Goal: Transaction & Acquisition: Obtain resource

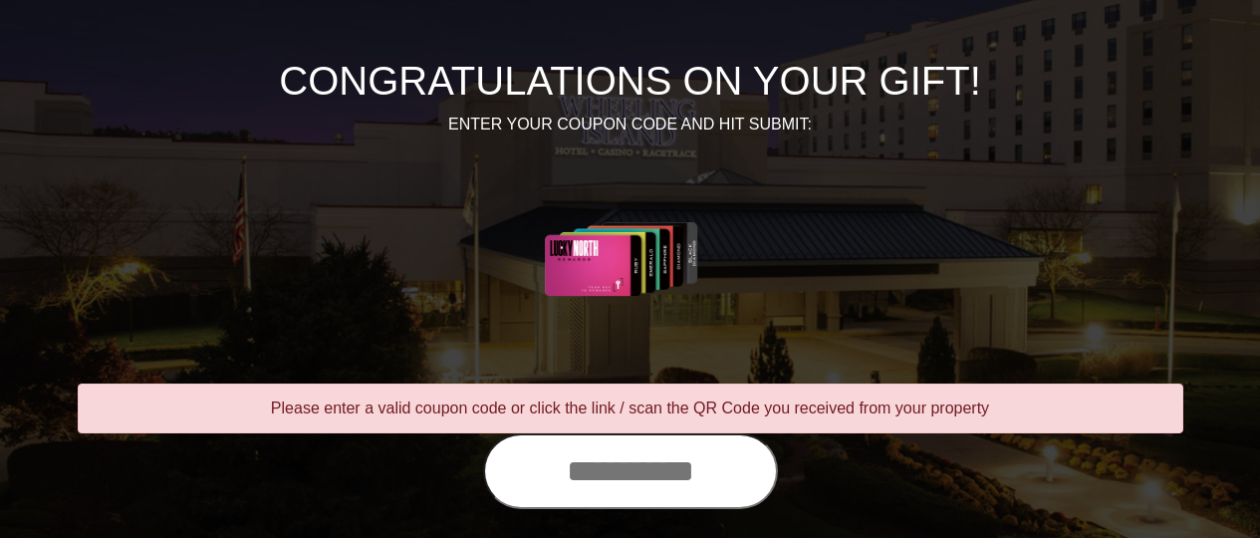
scroll to position [266, 0]
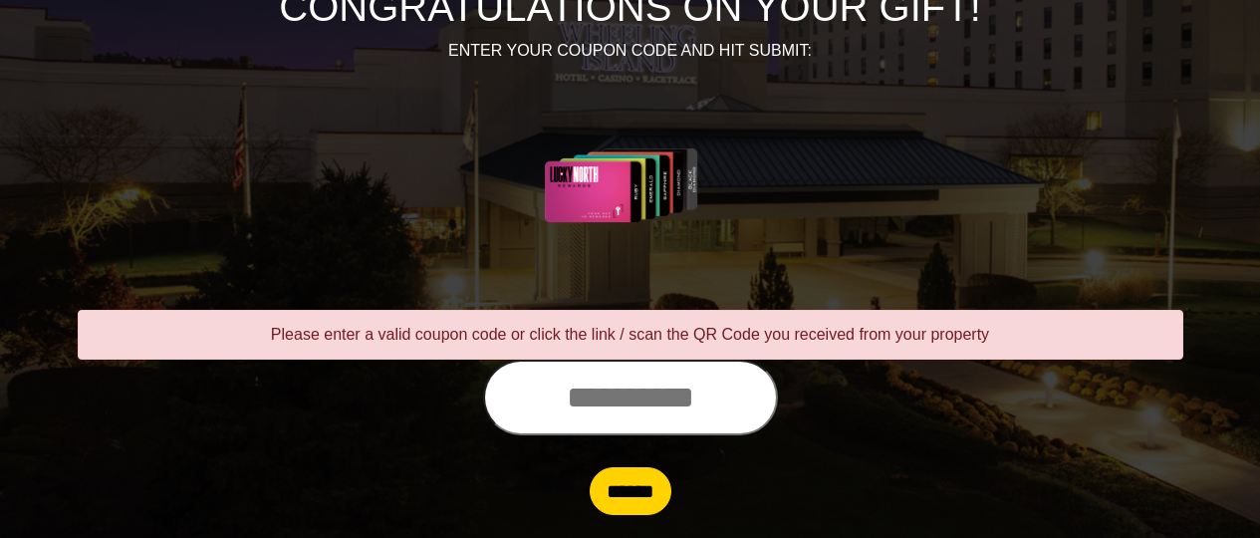
click at [567, 397] on input "text" at bounding box center [630, 398] width 295 height 76
click at [902, 412] on div at bounding box center [631, 402] width 1136 height 84
click at [721, 401] on input "text" at bounding box center [630, 398] width 295 height 76
type input "**********"
click at [626, 494] on input "******" at bounding box center [631, 491] width 82 height 48
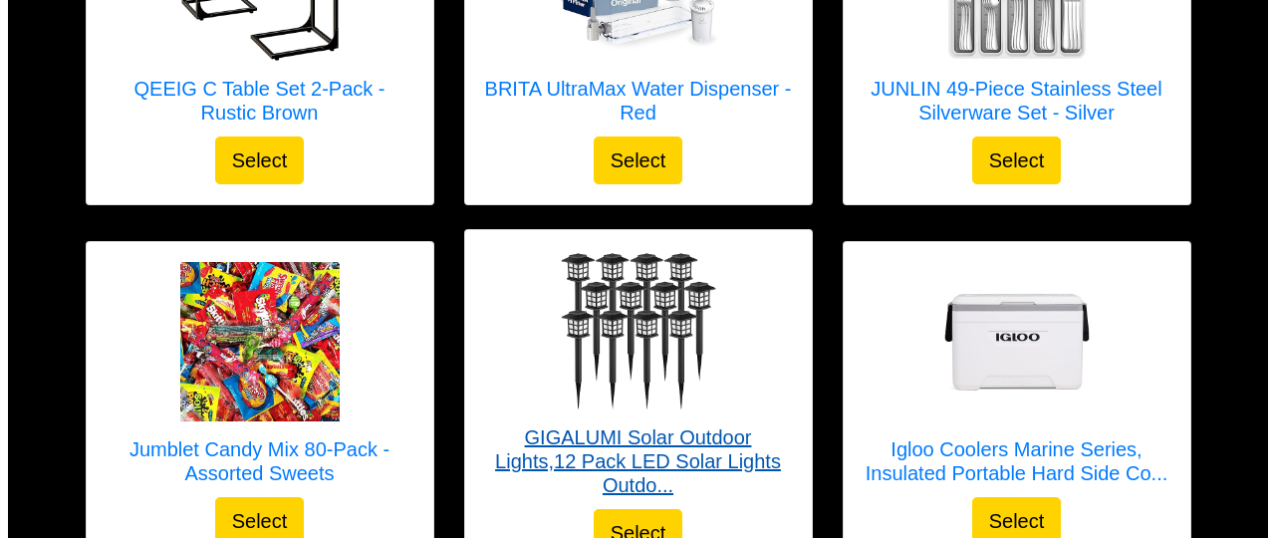
scroll to position [1594, 0]
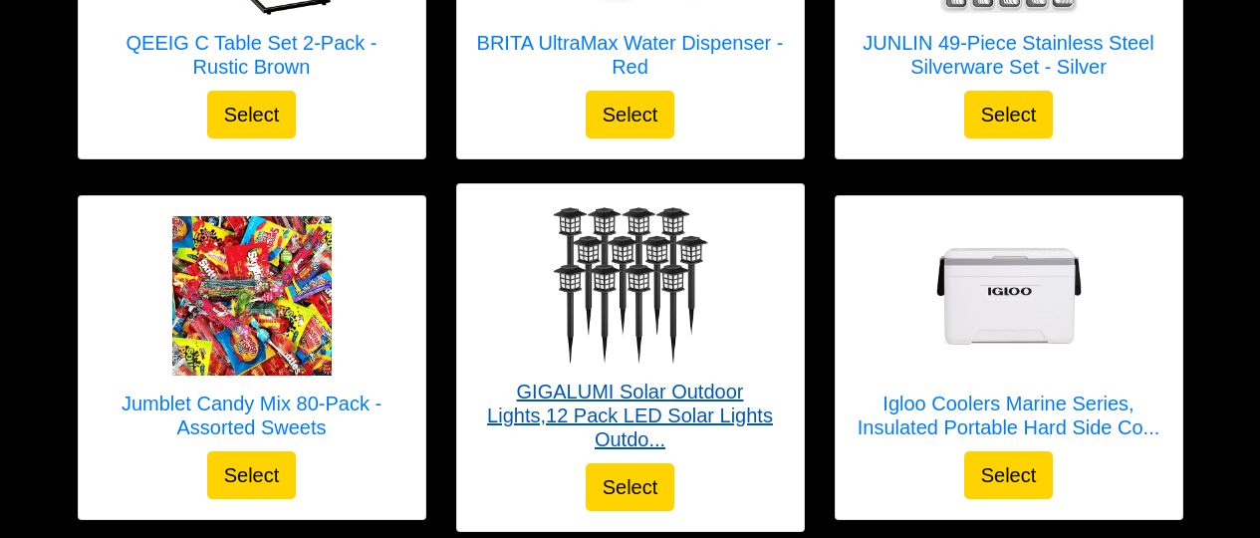
click at [636, 380] on h5 "GIGALUMI Solar Outdoor Lights,12 Pack LED Solar Lights Outdo..." at bounding box center [630, 416] width 307 height 72
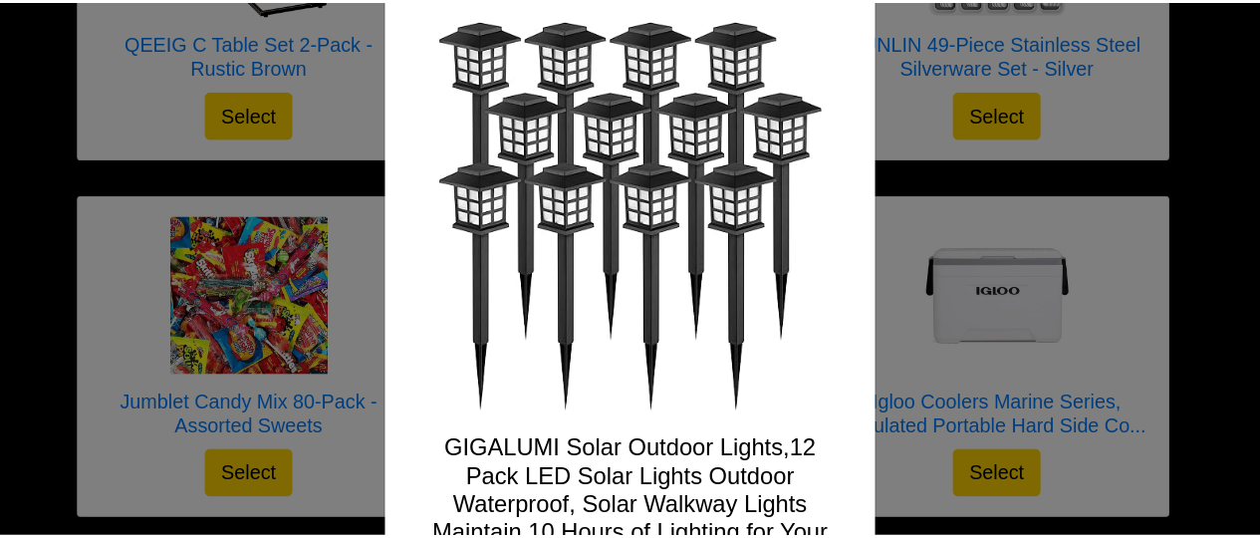
scroll to position [0, 0]
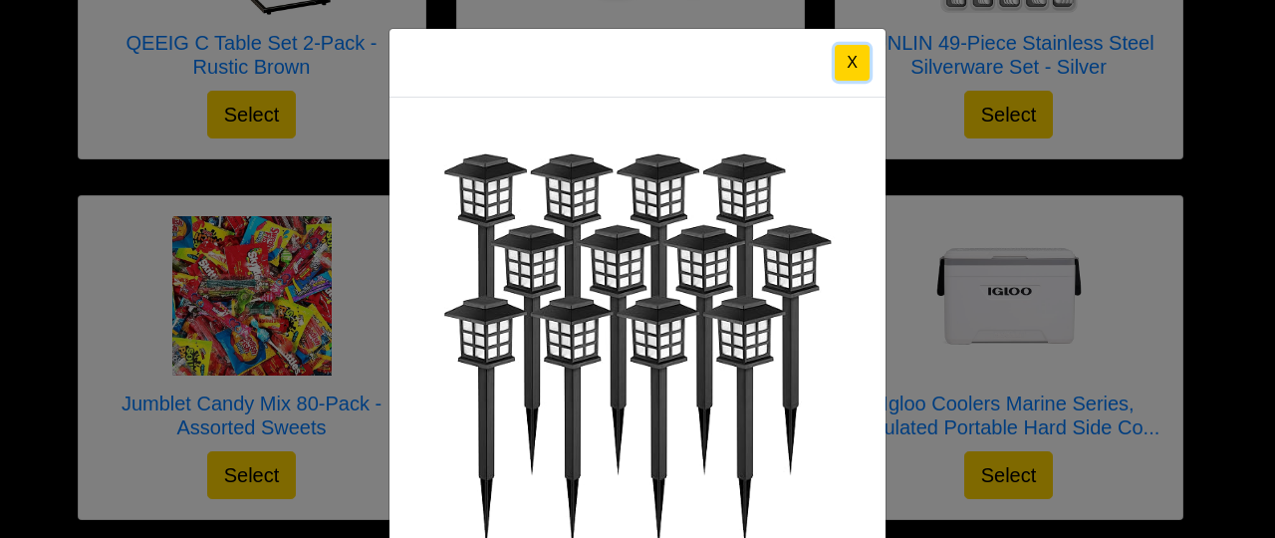
click at [841, 67] on button "X" at bounding box center [852, 63] width 35 height 36
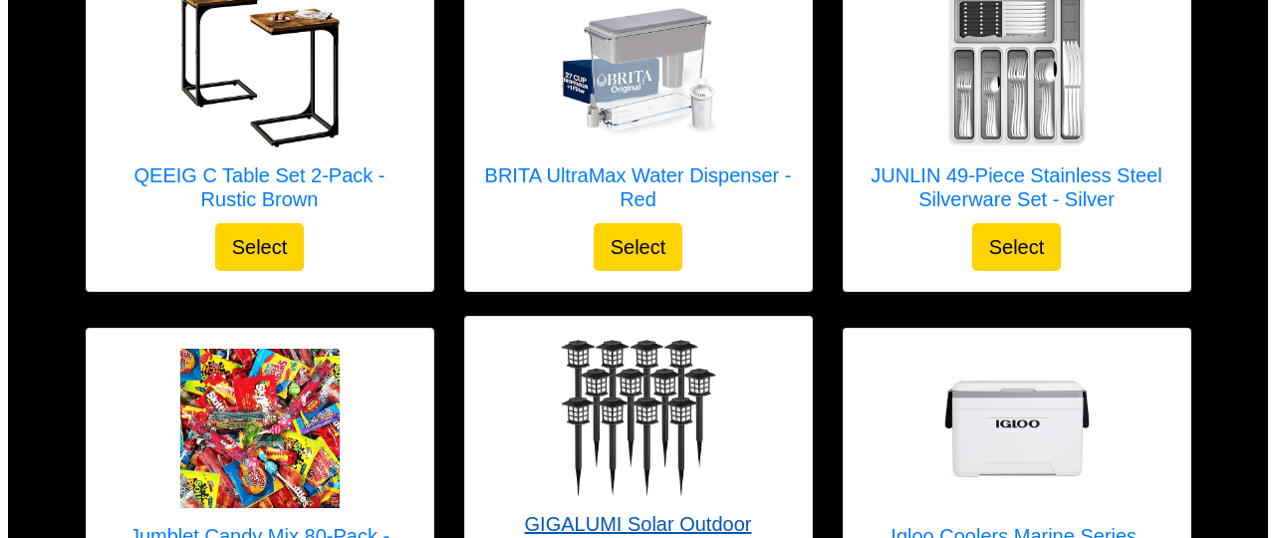
scroll to position [1328, 0]
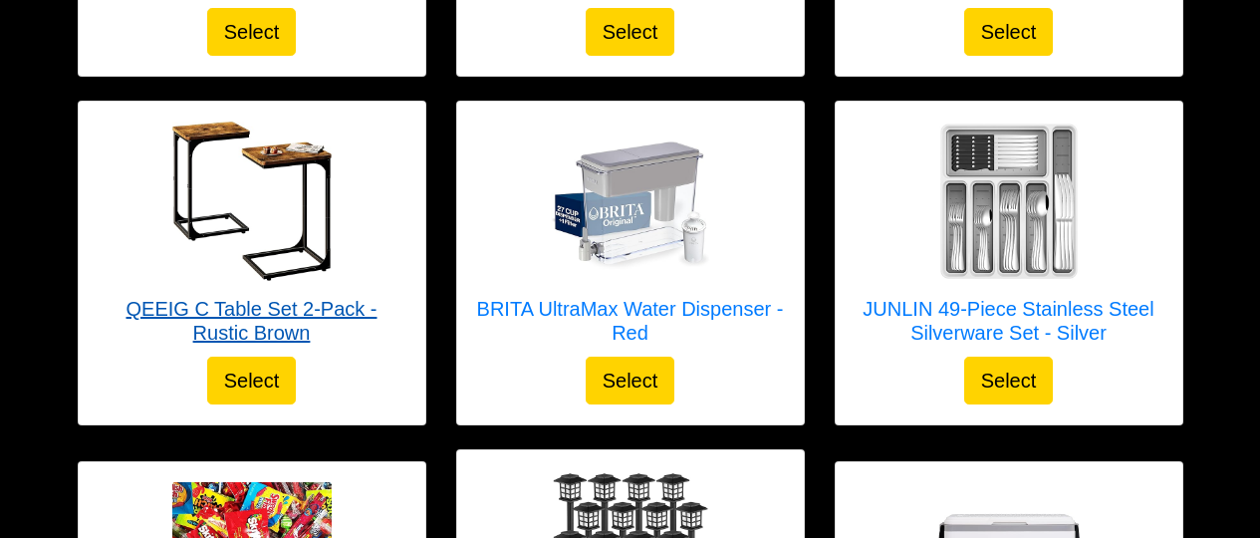
click at [291, 137] on img at bounding box center [251, 201] width 159 height 159
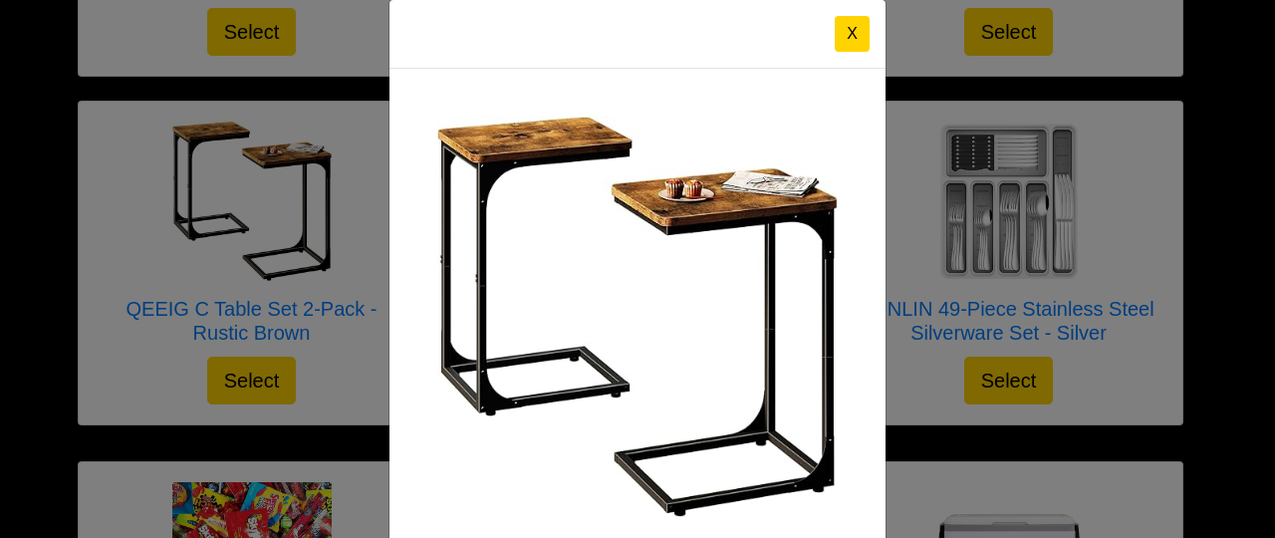
scroll to position [0, 0]
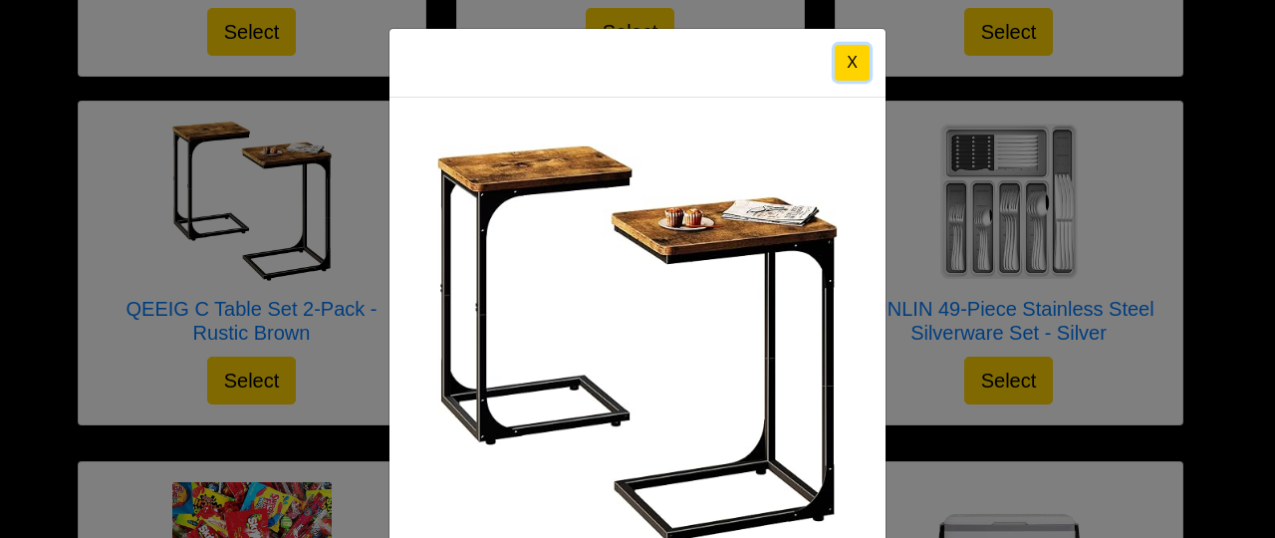
click at [846, 51] on button "X" at bounding box center [852, 63] width 35 height 36
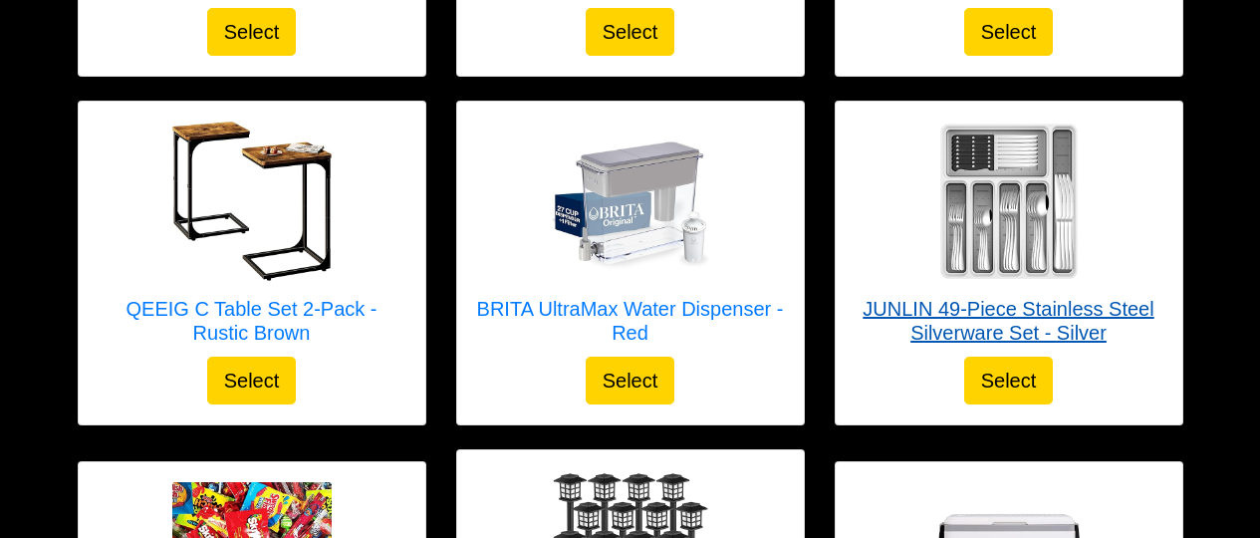
click at [988, 177] on img at bounding box center [1009, 201] width 159 height 159
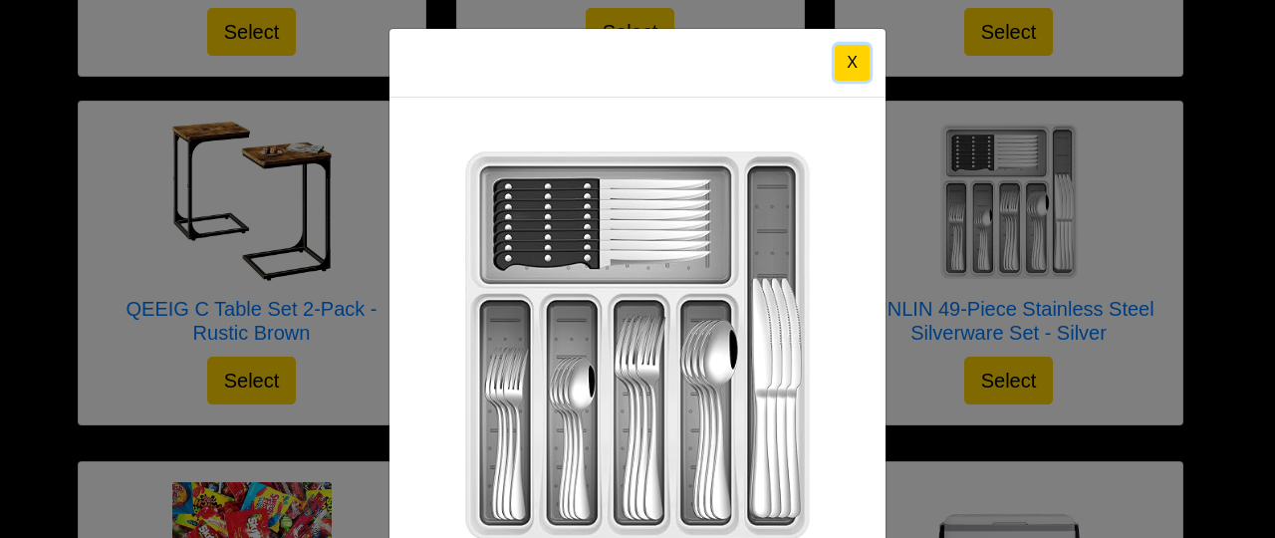
click at [851, 58] on button "X" at bounding box center [852, 63] width 35 height 36
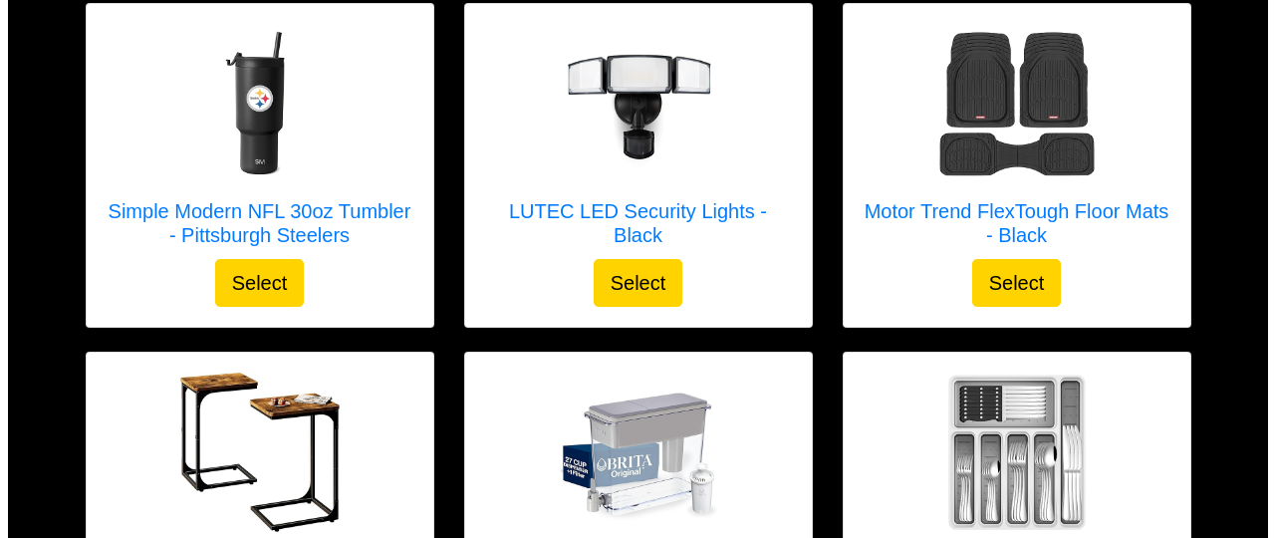
scroll to position [1063, 0]
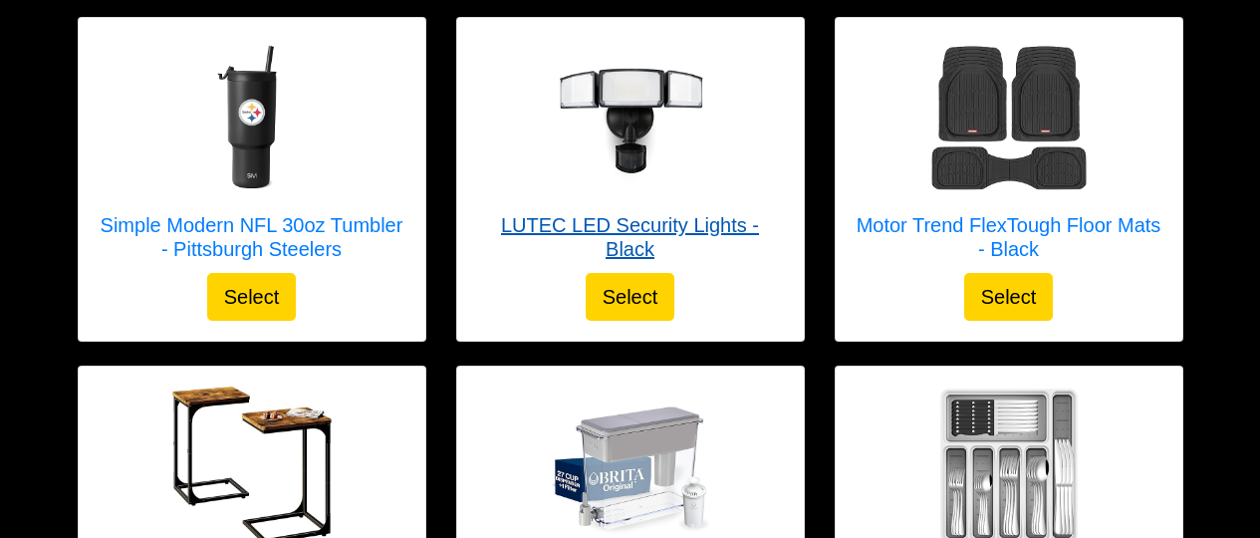
click at [633, 128] on img at bounding box center [630, 117] width 159 height 159
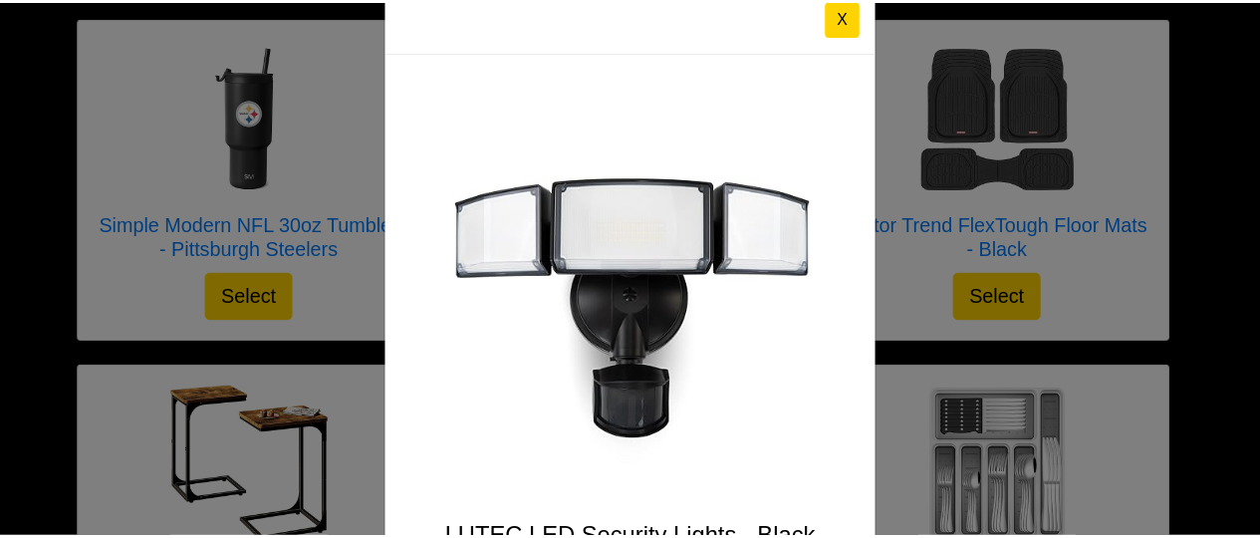
scroll to position [0, 0]
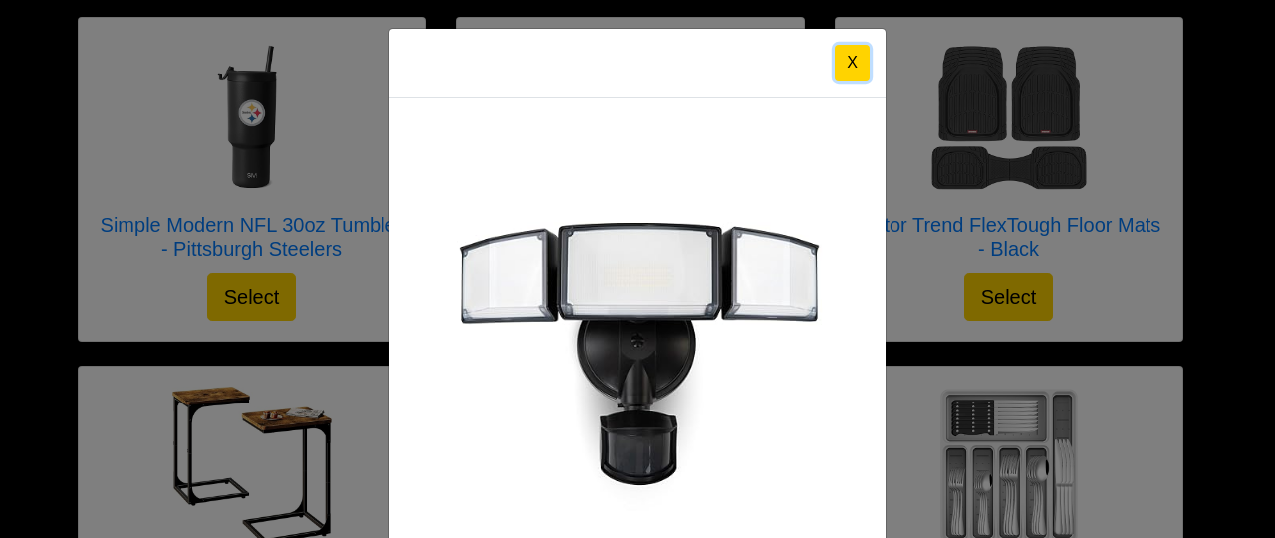
click at [844, 70] on button "X" at bounding box center [852, 63] width 35 height 36
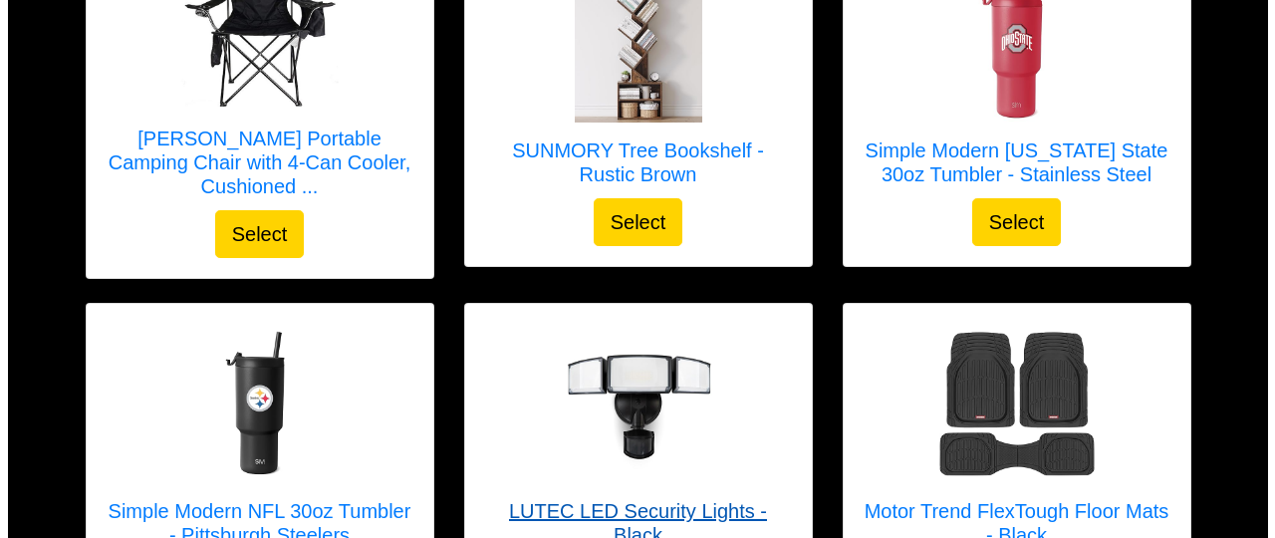
scroll to position [665, 0]
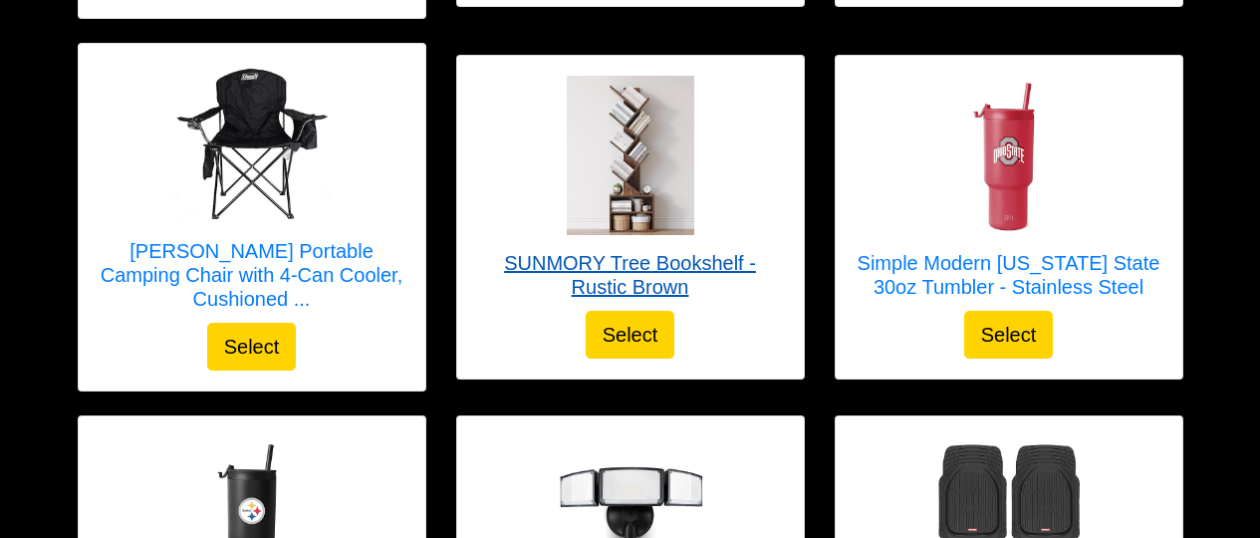
click at [629, 182] on img at bounding box center [630, 155] width 159 height 159
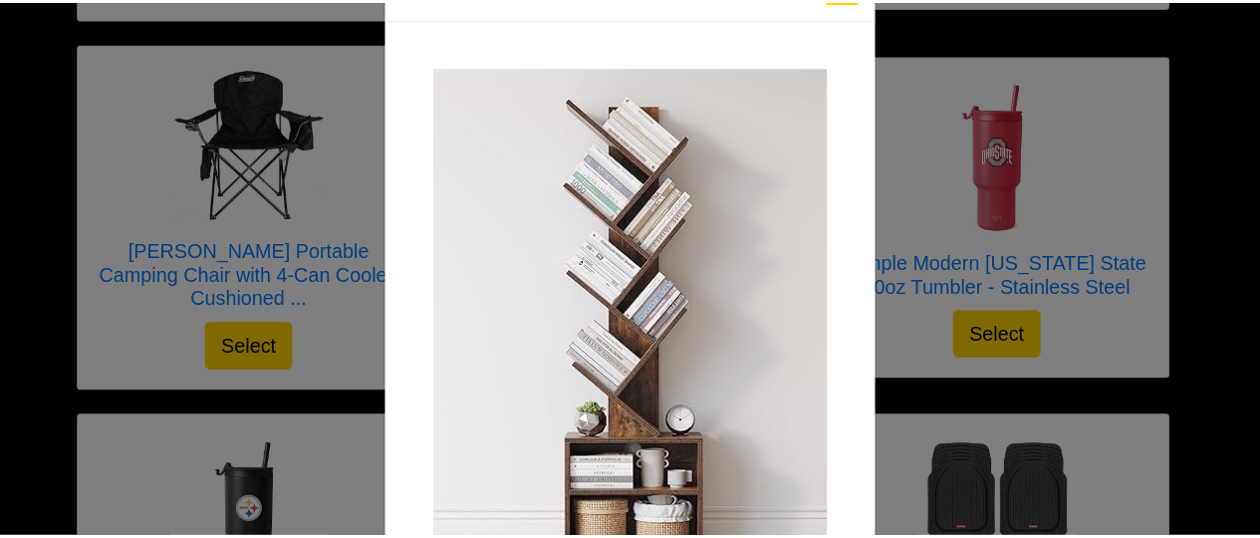
scroll to position [0, 0]
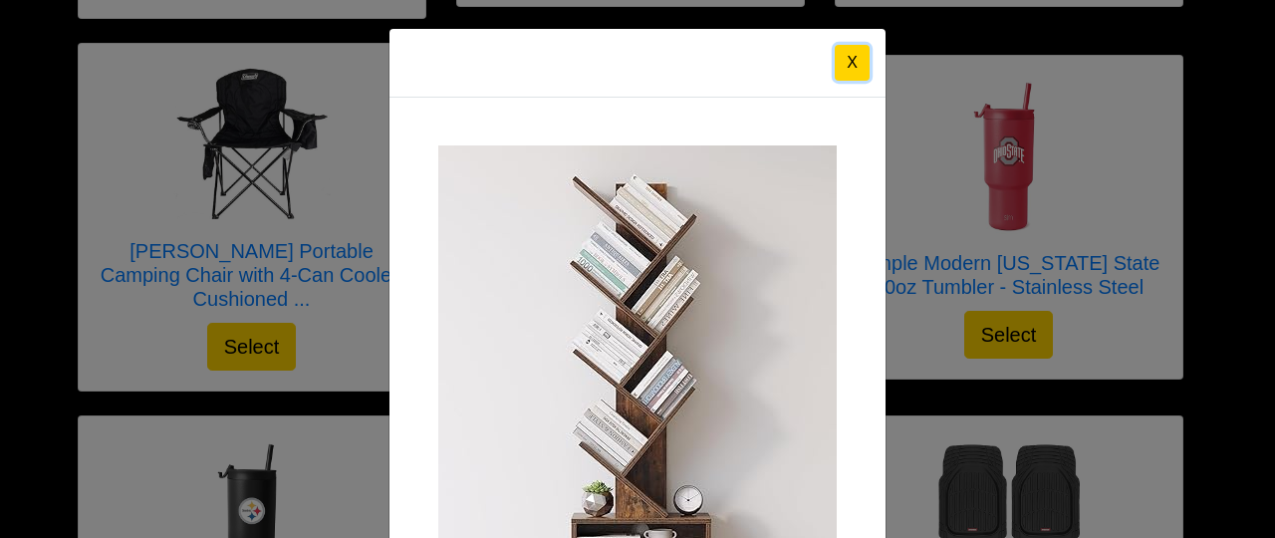
click at [835, 62] on button "X" at bounding box center [852, 63] width 35 height 36
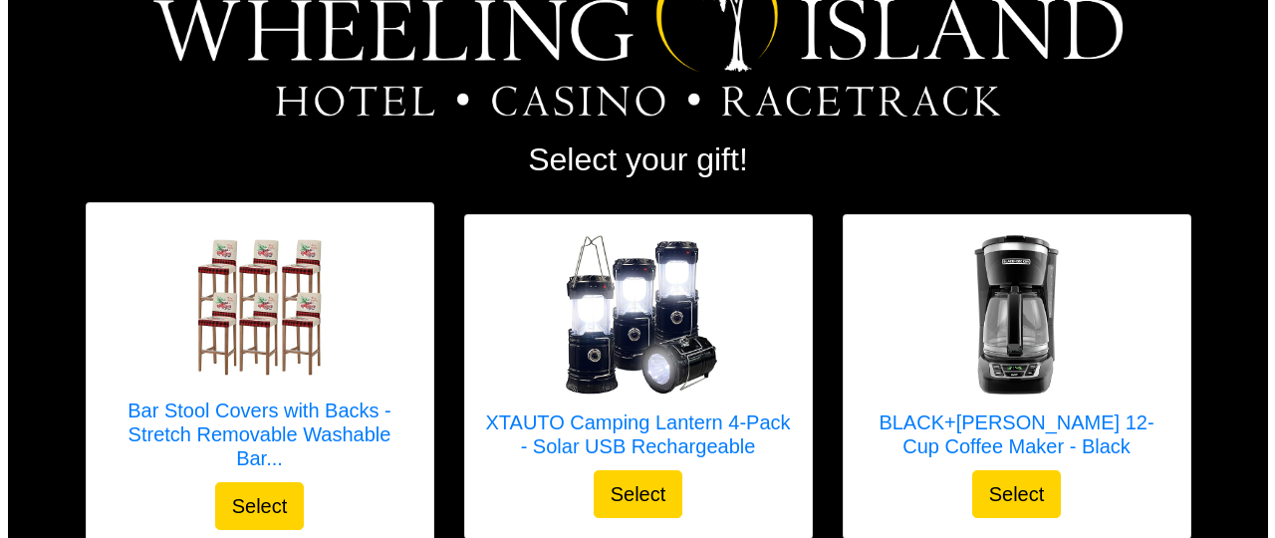
scroll to position [266, 0]
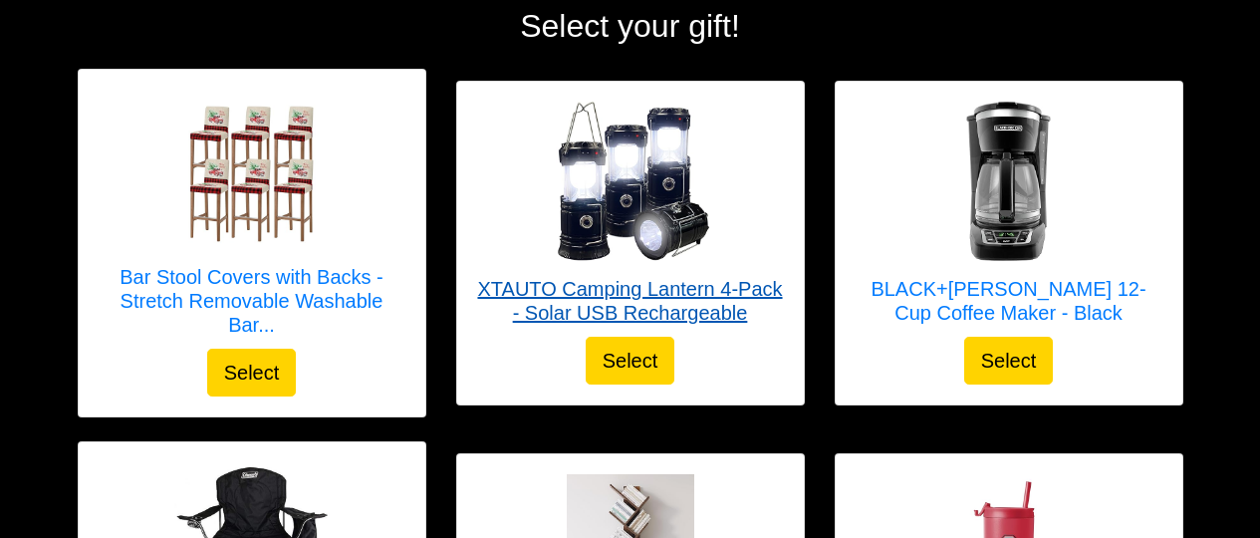
click at [626, 202] on img at bounding box center [630, 181] width 159 height 159
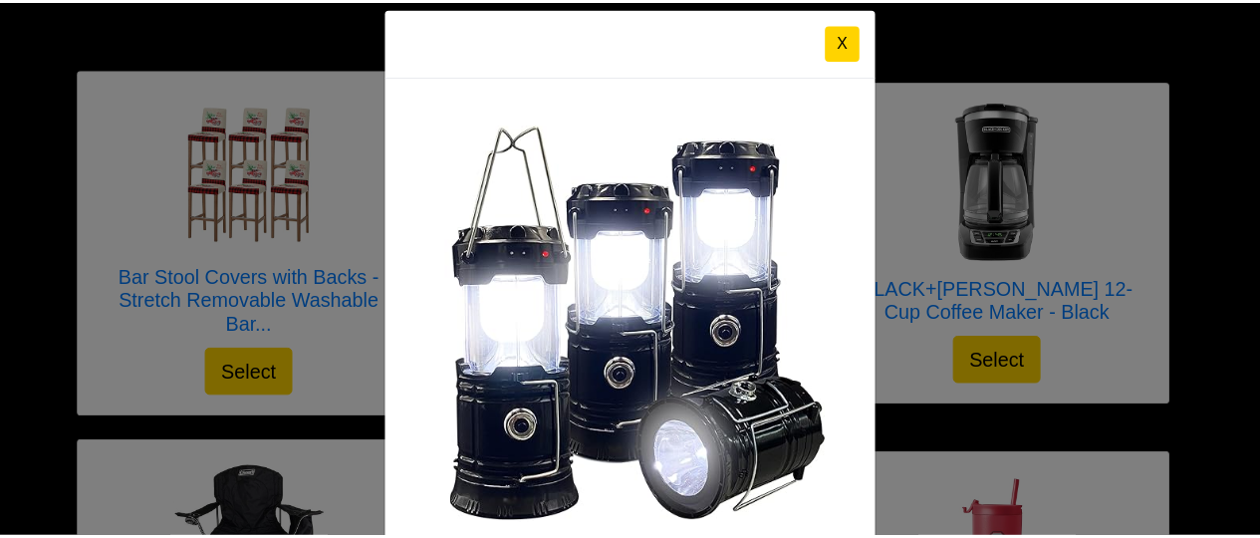
scroll to position [12, 0]
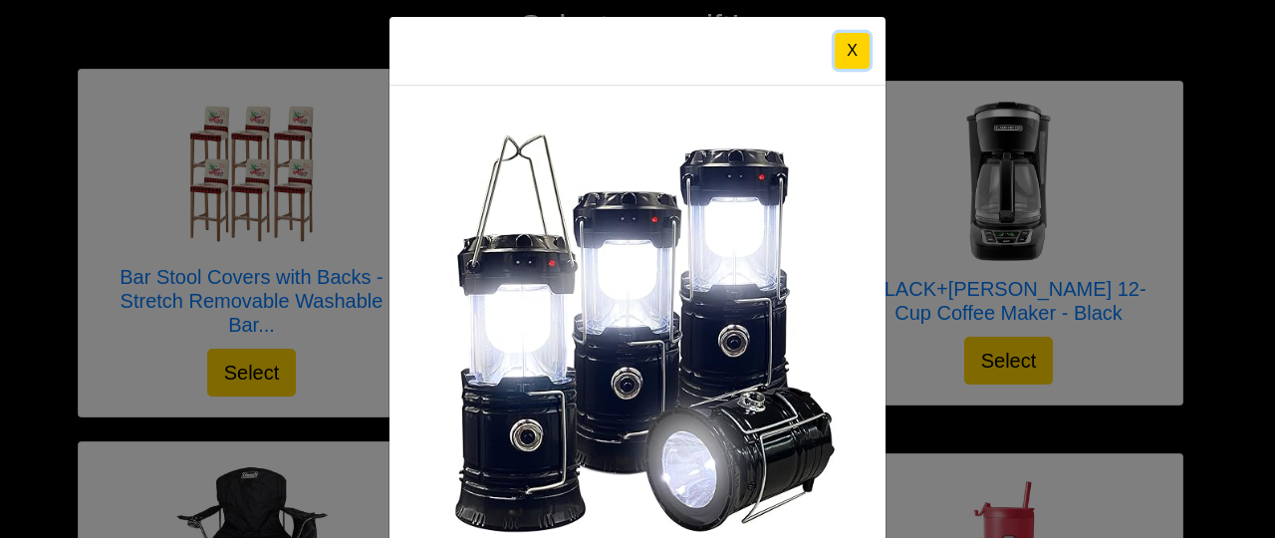
click at [843, 55] on button "X" at bounding box center [852, 51] width 35 height 36
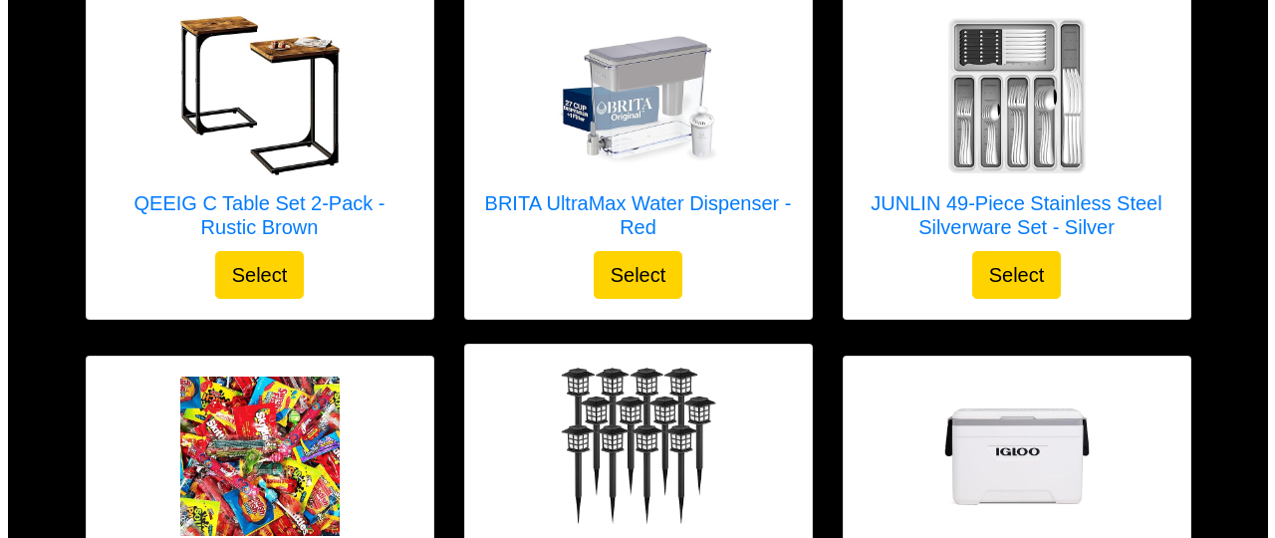
scroll to position [1594, 0]
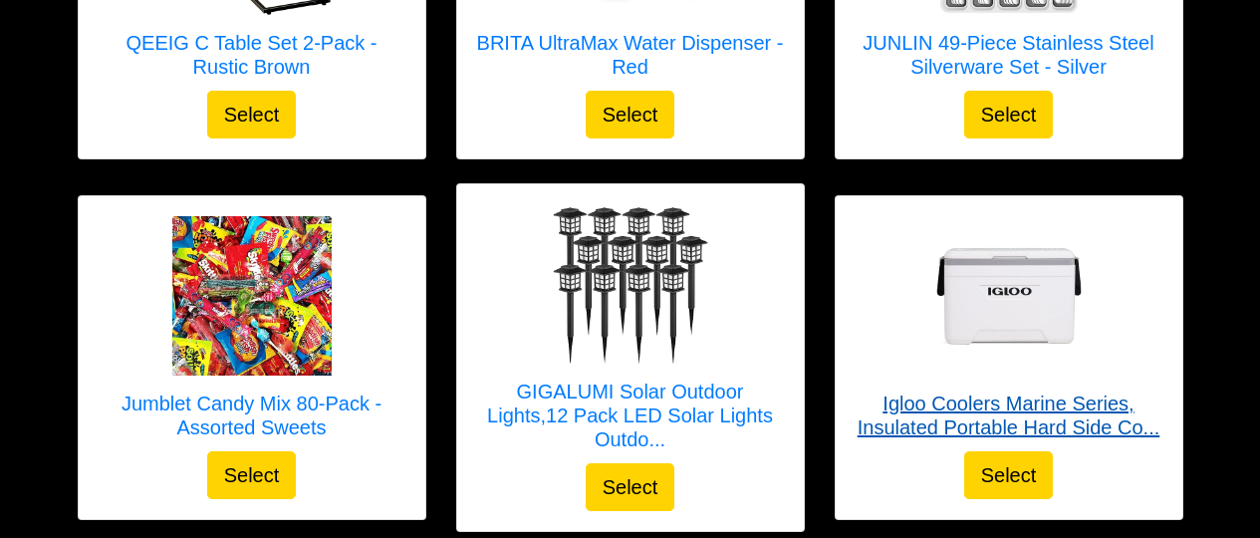
click at [1011, 256] on img at bounding box center [1009, 295] width 159 height 159
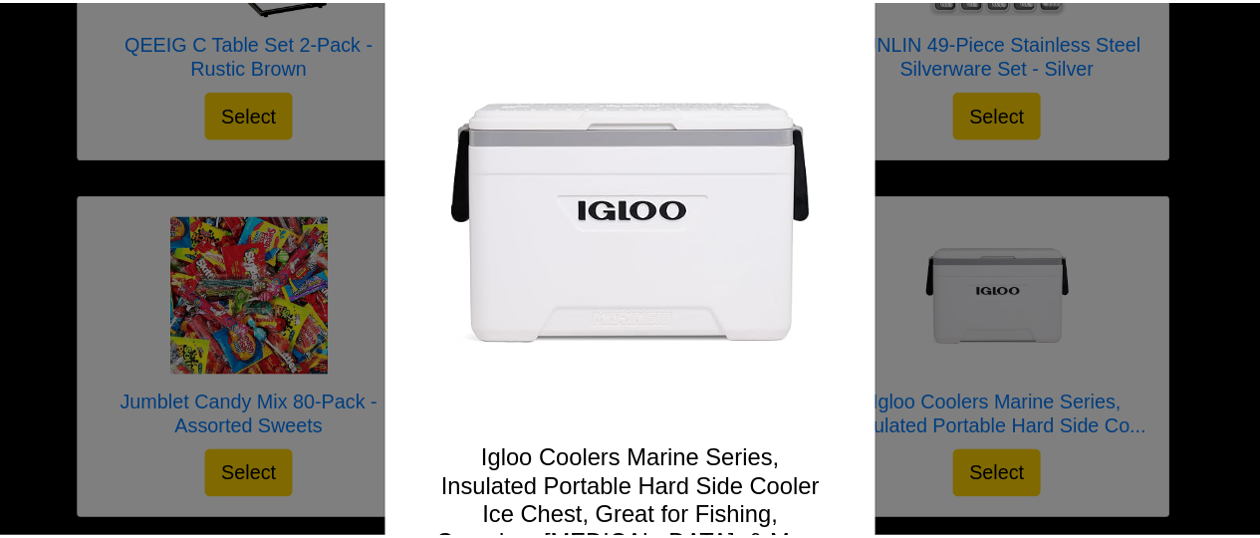
scroll to position [0, 0]
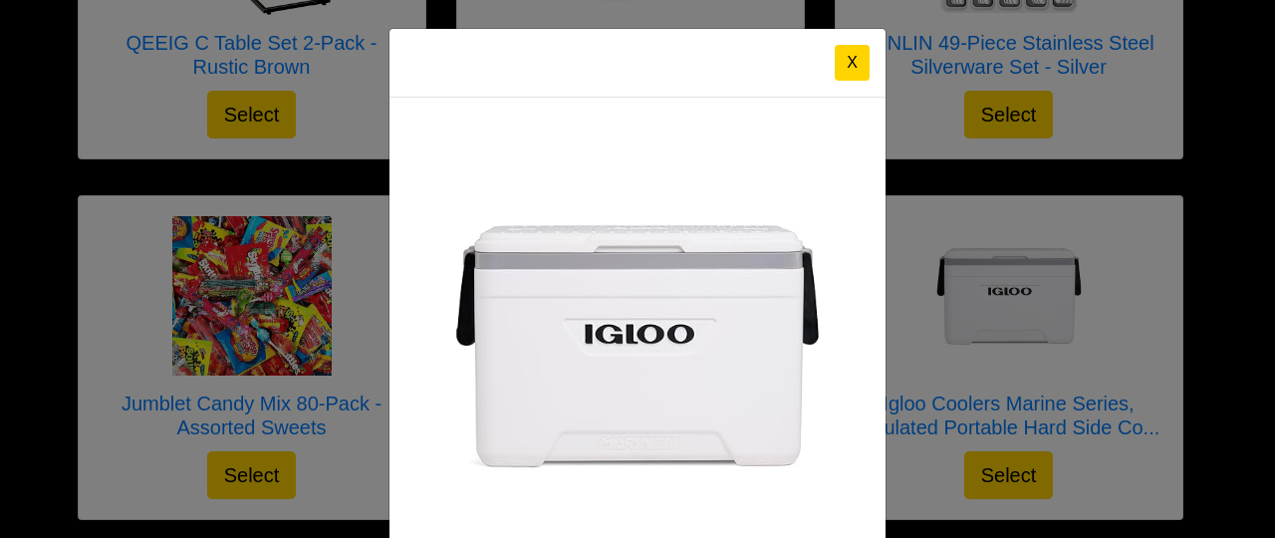
click at [838, 81] on div "X" at bounding box center [638, 63] width 496 height 69
click at [845, 69] on button "X" at bounding box center [852, 63] width 35 height 36
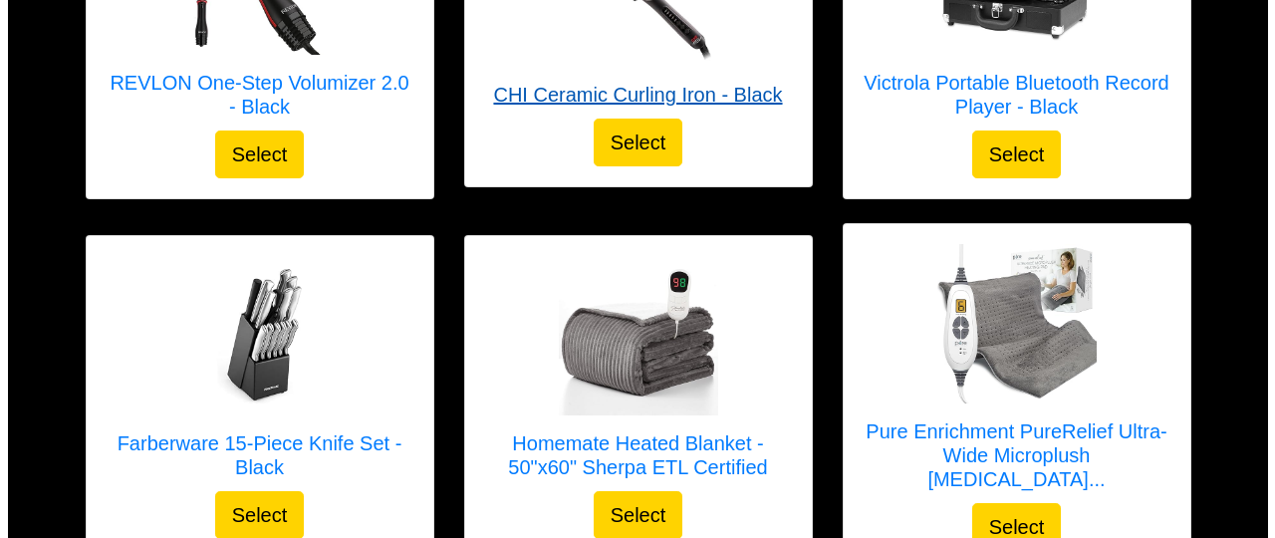
scroll to position [2790, 0]
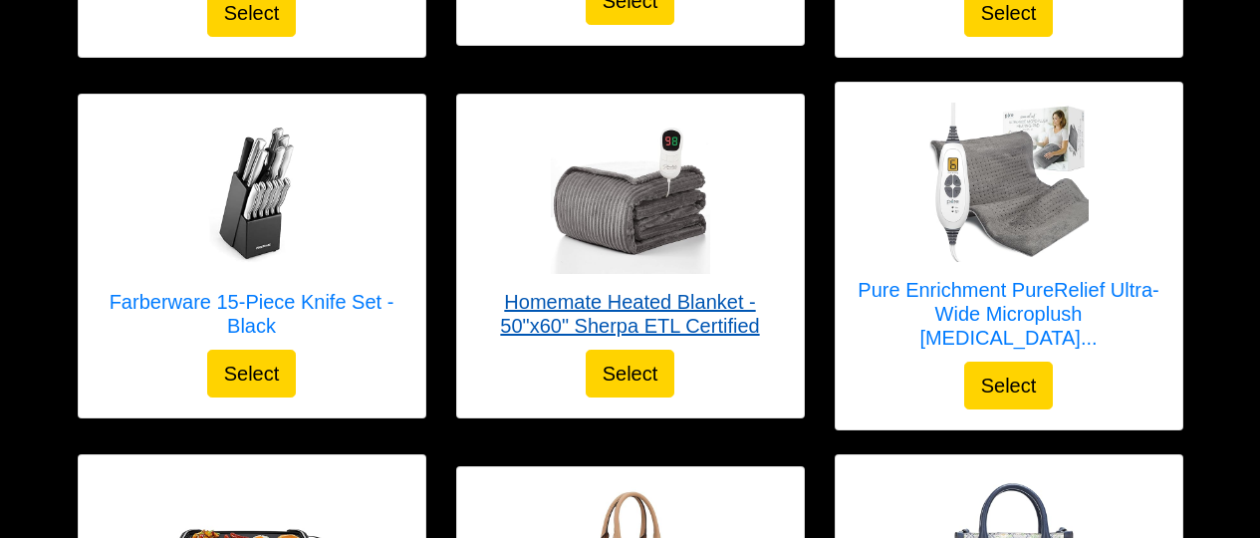
click at [674, 222] on link "Homemate Heated Blanket - 50"x60" Sherpa ETL Certified" at bounding box center [630, 232] width 307 height 235
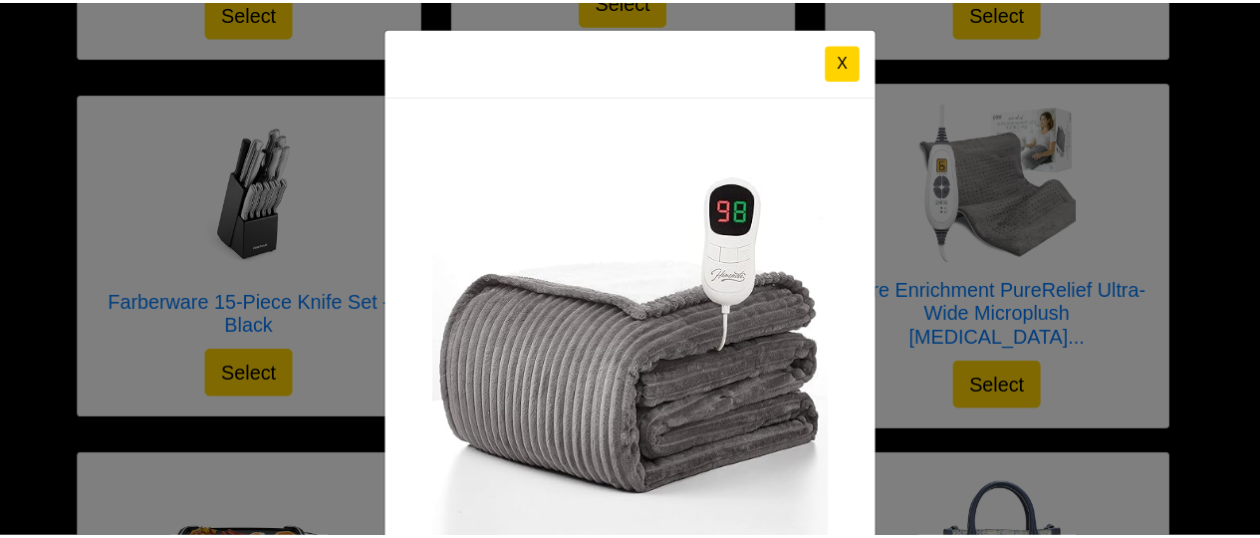
scroll to position [0, 0]
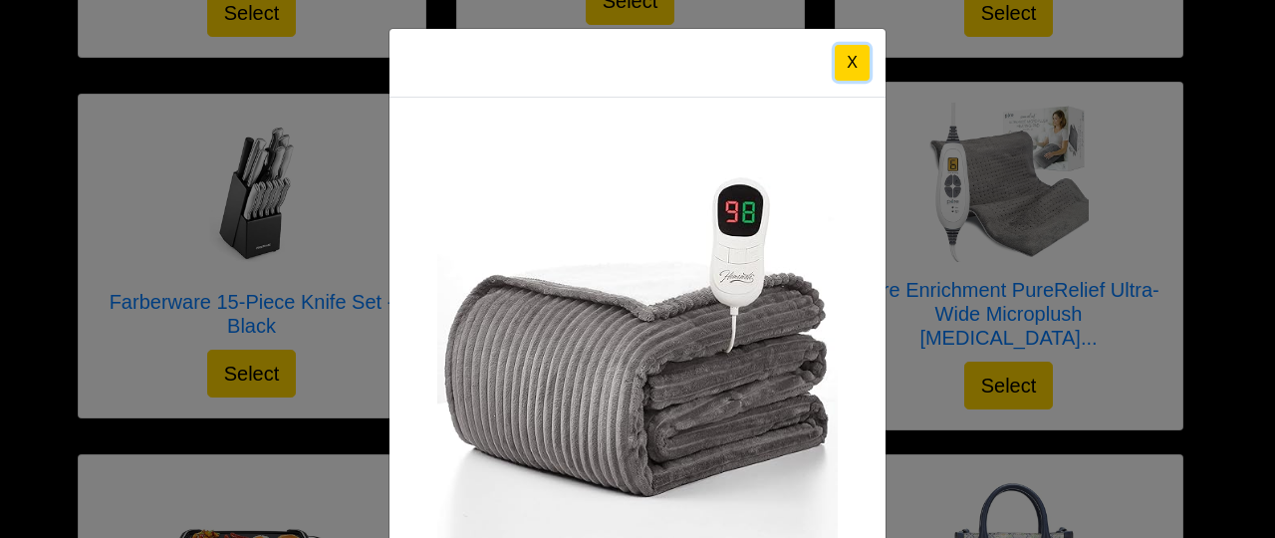
click at [856, 65] on button "X" at bounding box center [852, 63] width 35 height 36
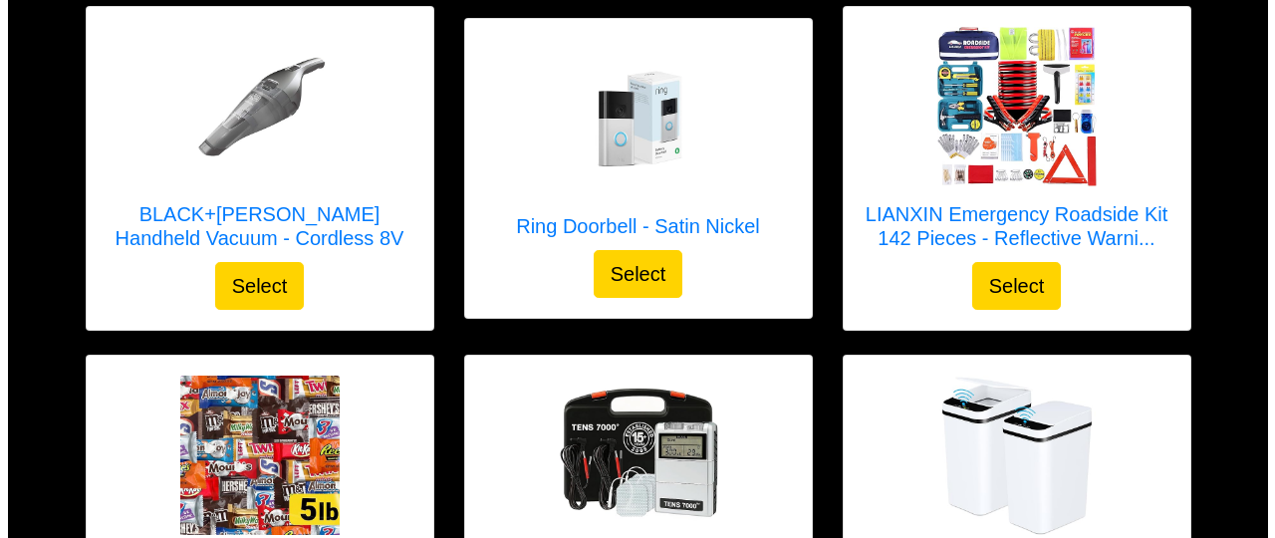
scroll to position [3719, 0]
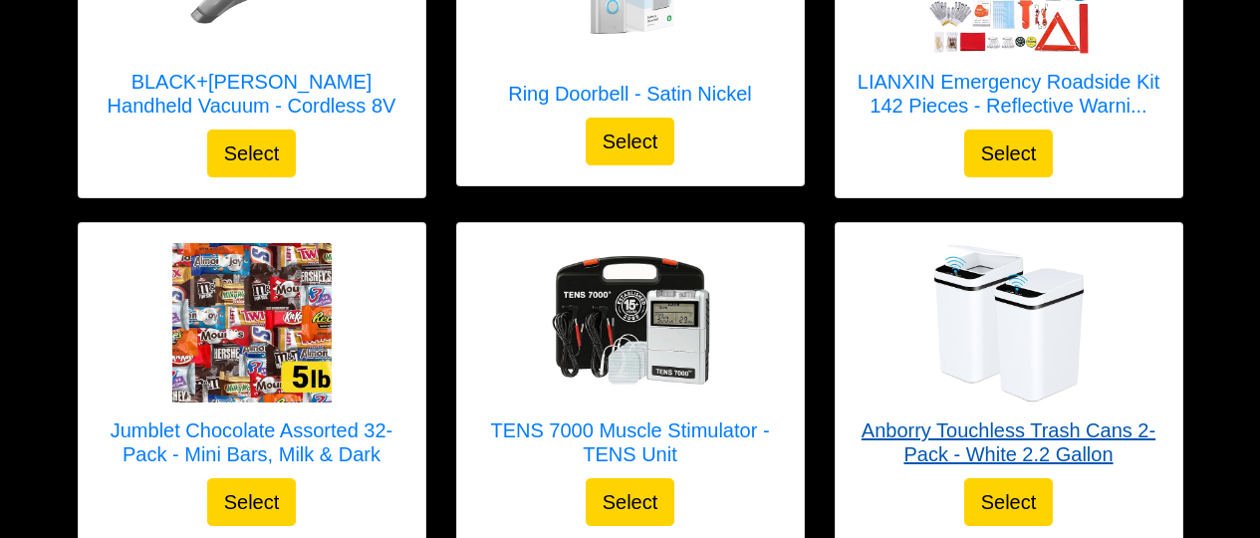
click at [980, 252] on img at bounding box center [1009, 322] width 159 height 159
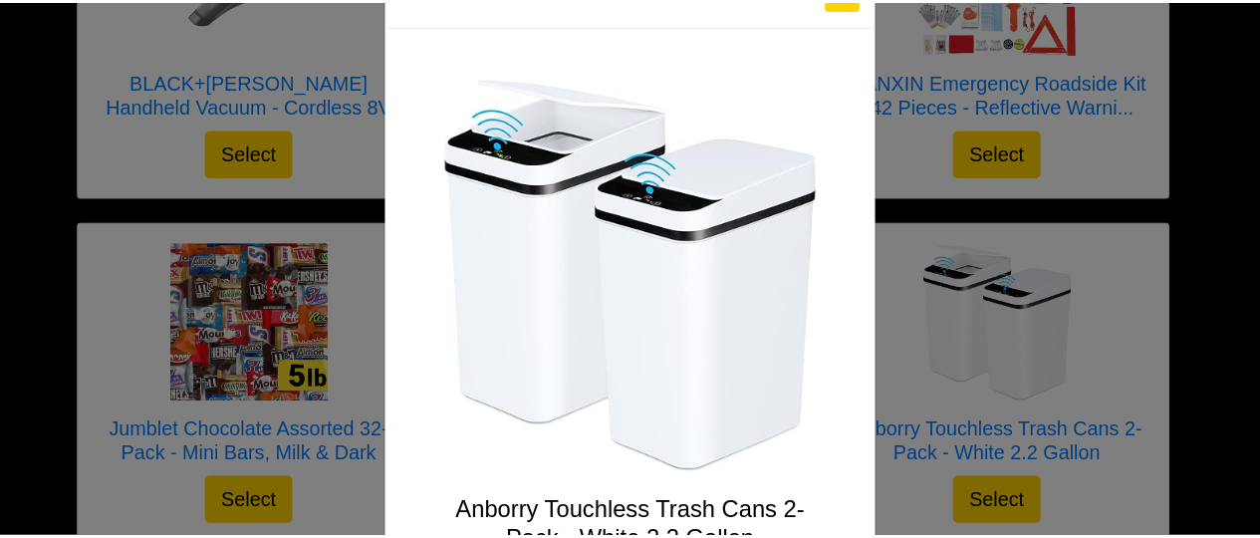
scroll to position [0, 0]
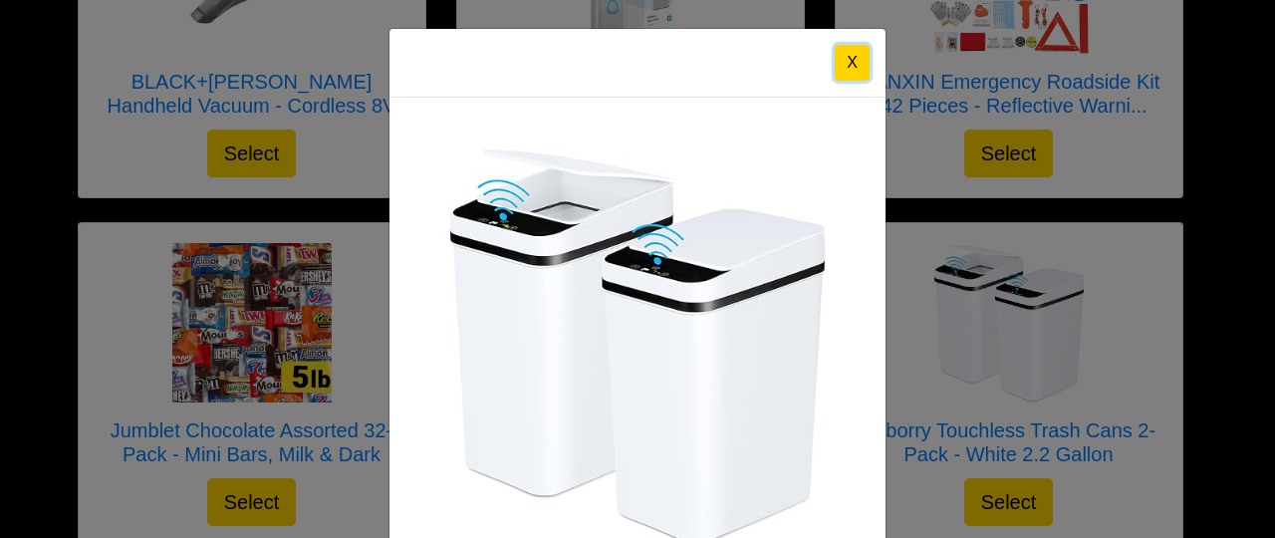
click at [845, 55] on button "X" at bounding box center [852, 63] width 35 height 36
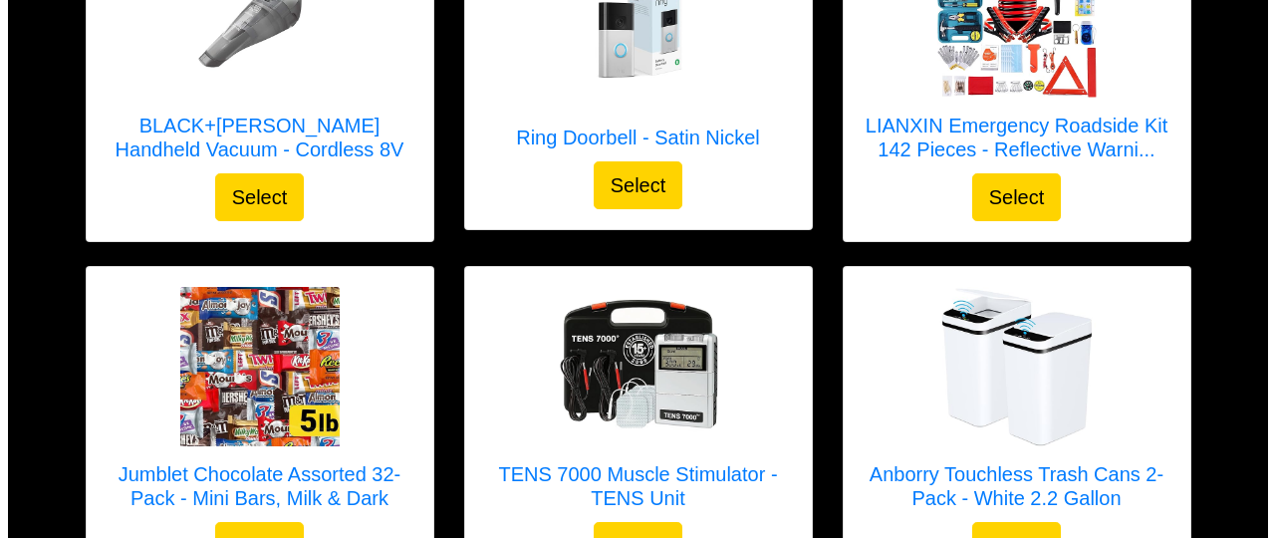
scroll to position [3719, 0]
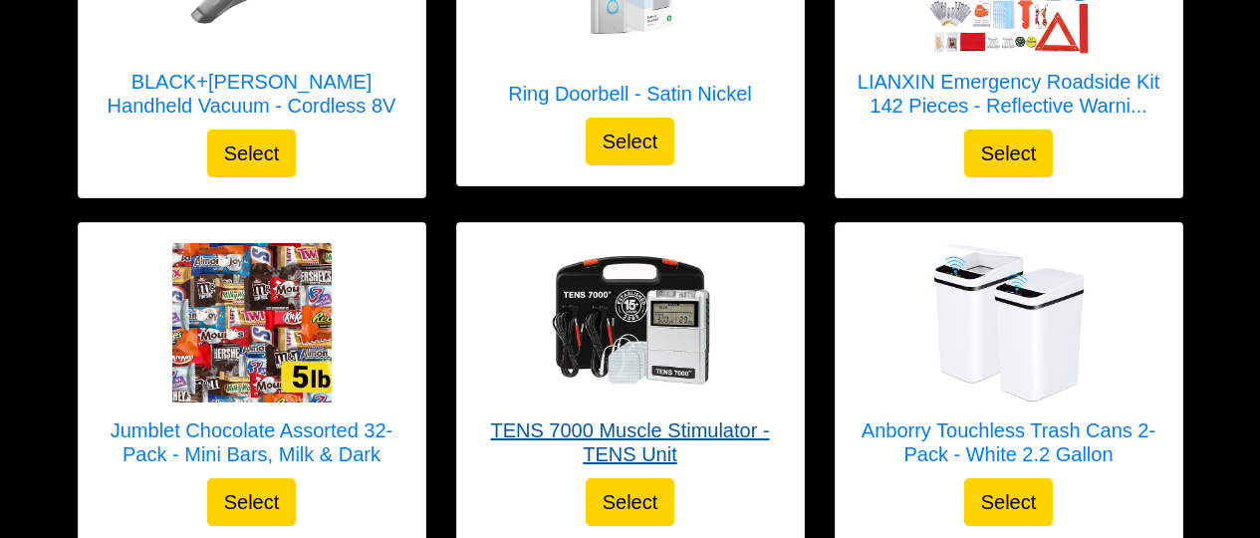
click at [619, 270] on img at bounding box center [630, 322] width 159 height 159
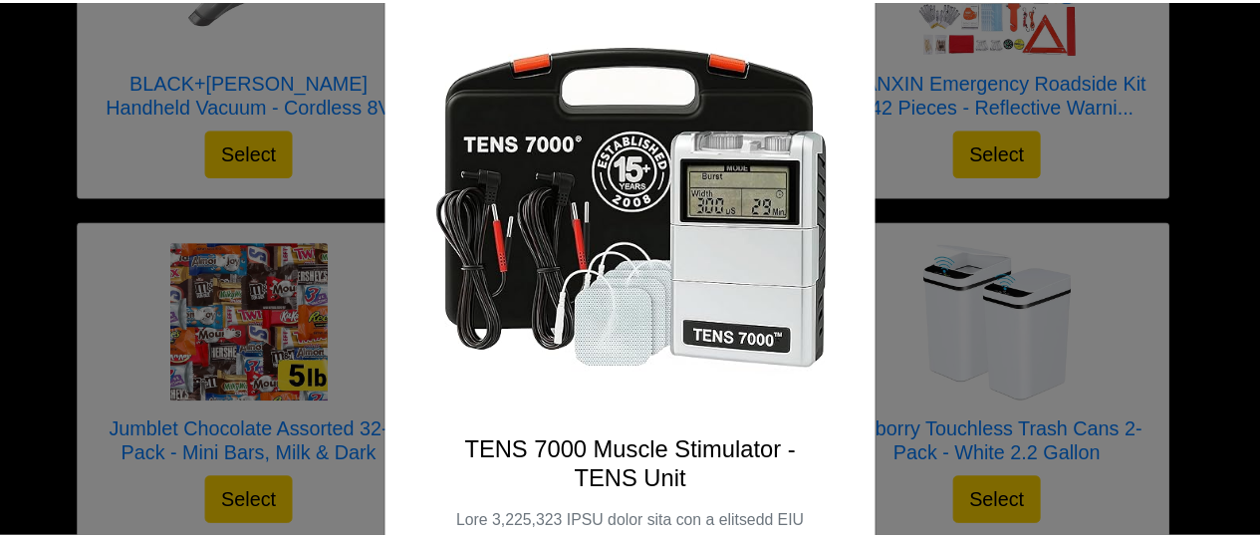
scroll to position [0, 0]
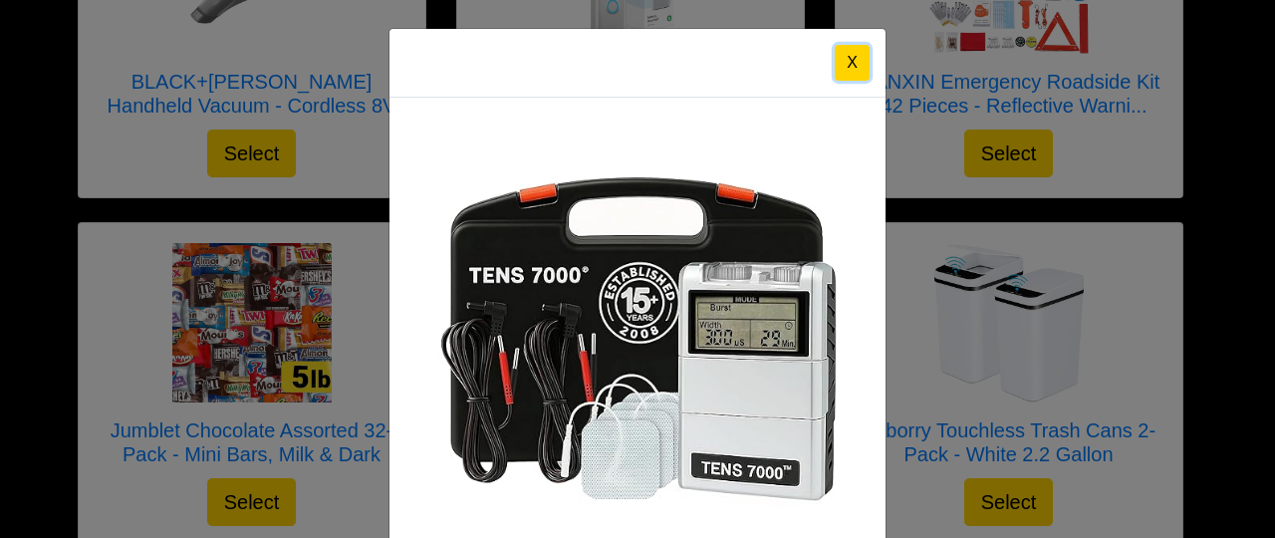
click at [855, 69] on button "X" at bounding box center [852, 63] width 35 height 36
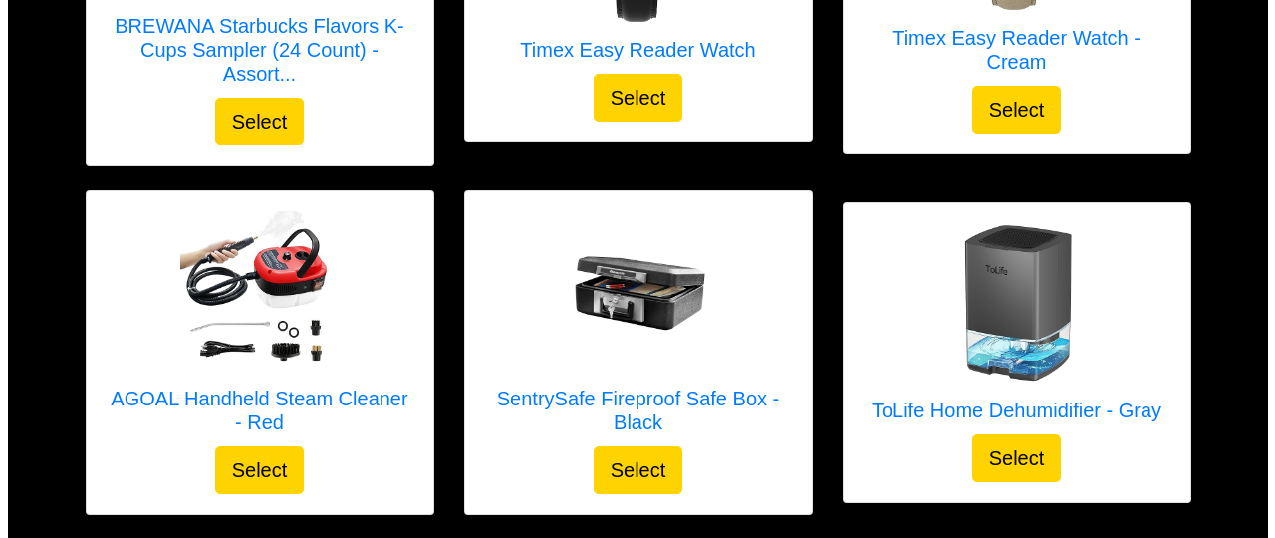
scroll to position [4650, 0]
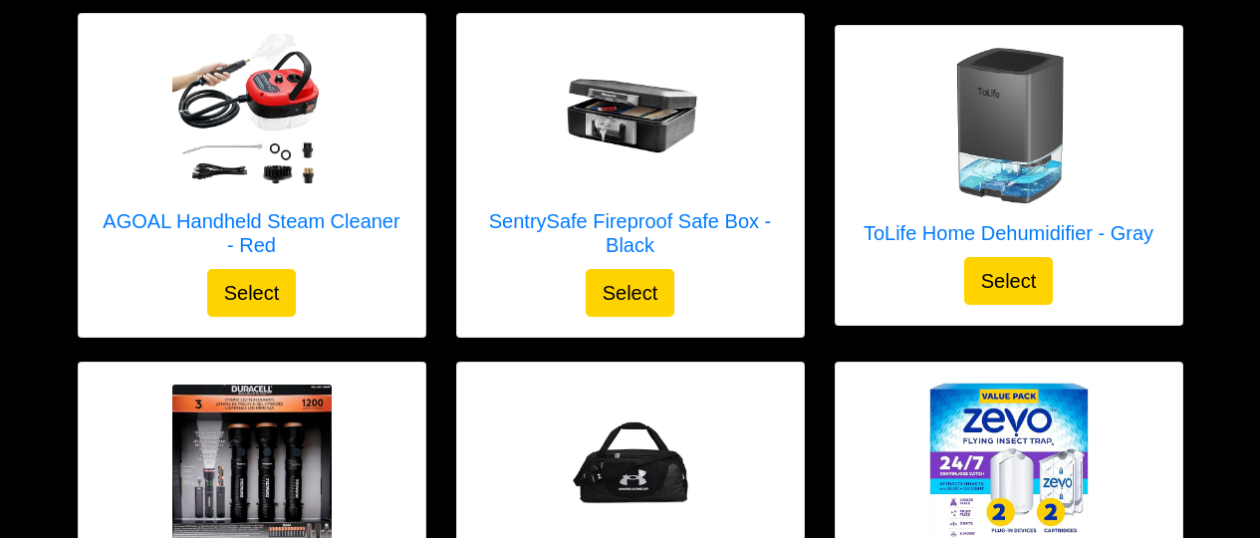
click at [653, 481] on link "Under Armour Undeniable 5.0 Duffle - Black" at bounding box center [630, 500] width 307 height 235
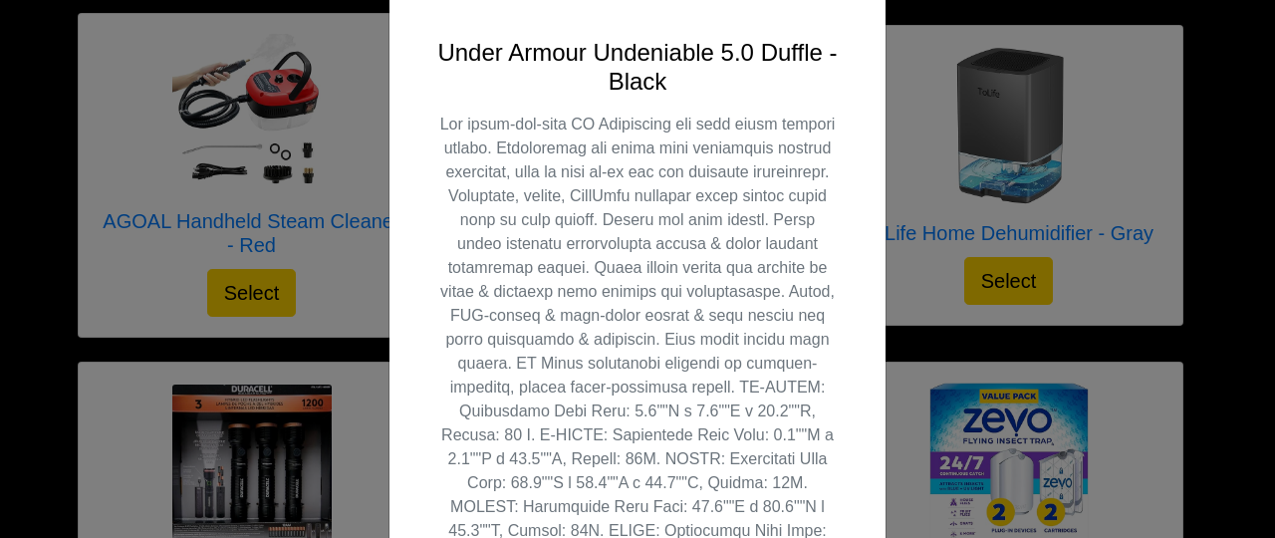
scroll to position [0, 0]
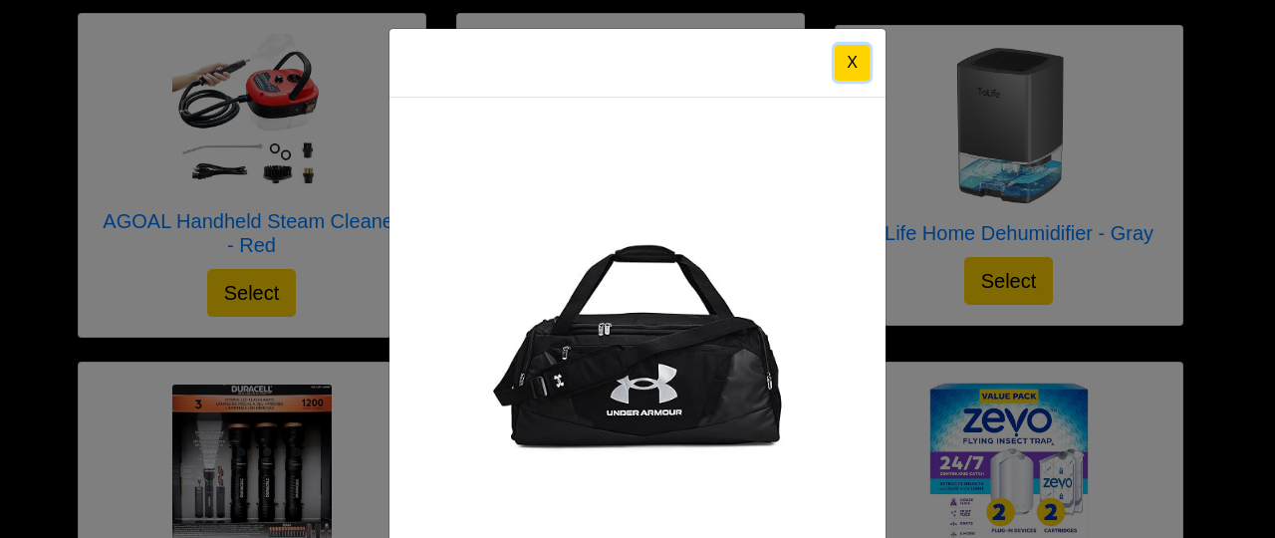
click at [844, 60] on button "X" at bounding box center [852, 63] width 35 height 36
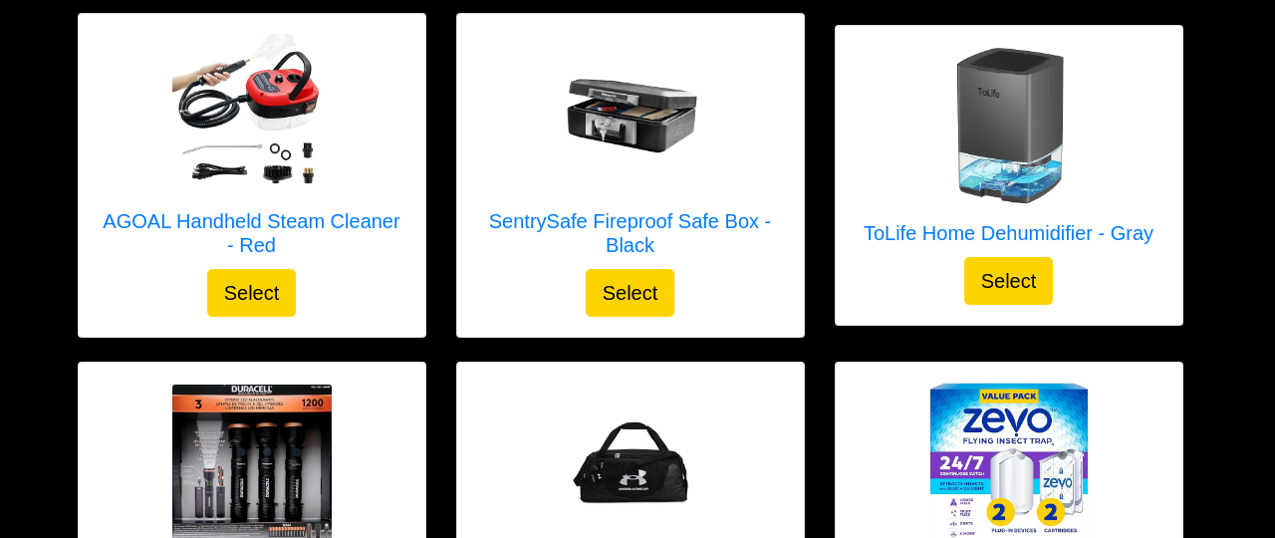
scroll to position [4658, 0]
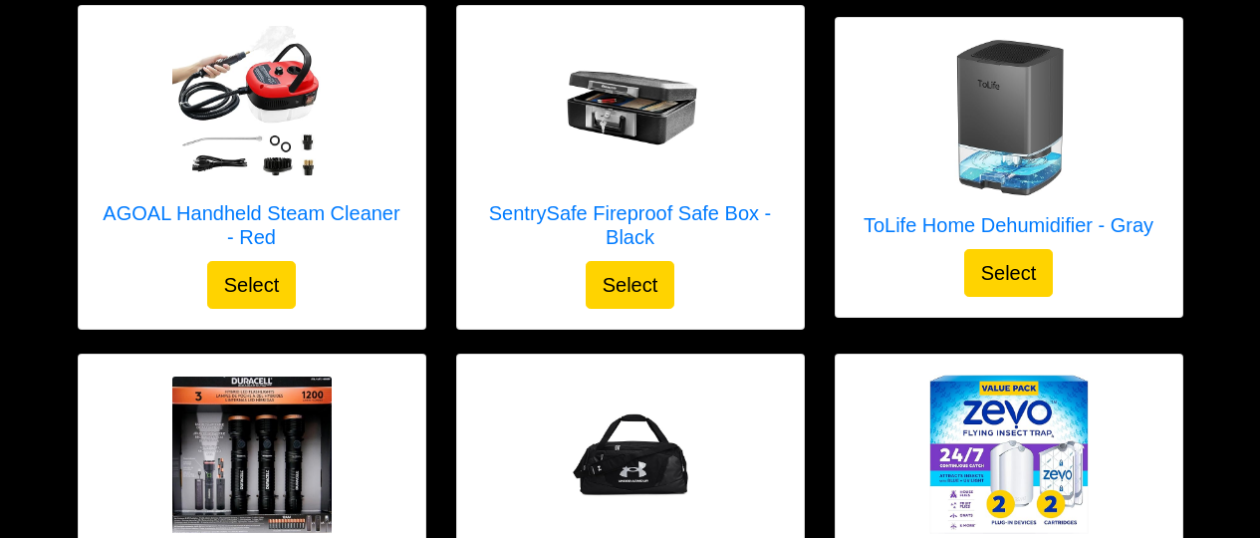
click at [1008, 375] on img at bounding box center [1009, 454] width 159 height 159
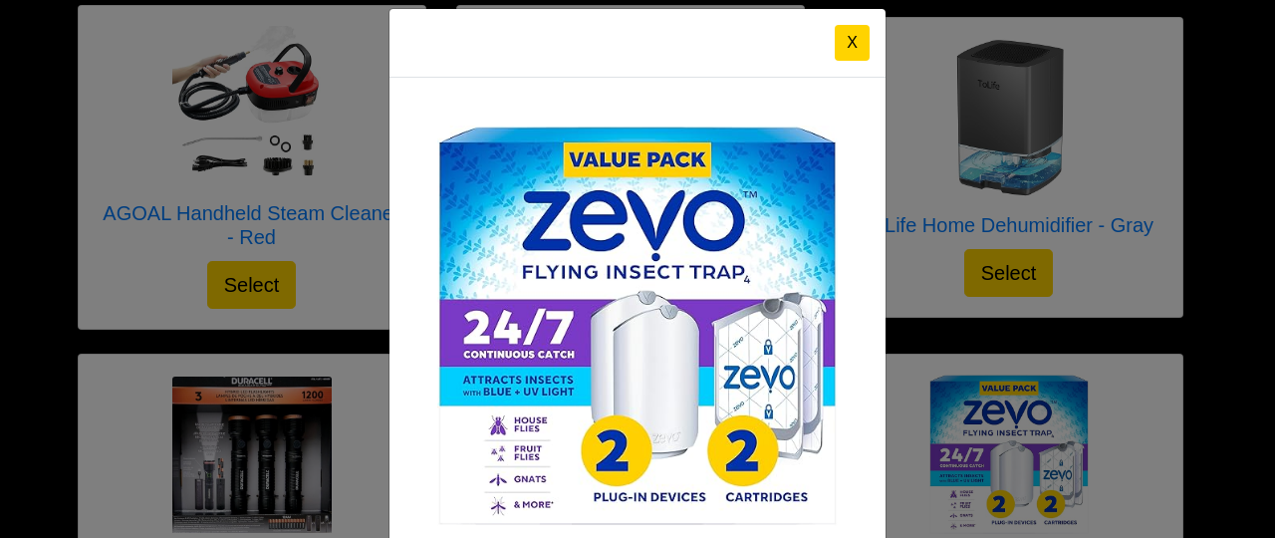
scroll to position [0, 0]
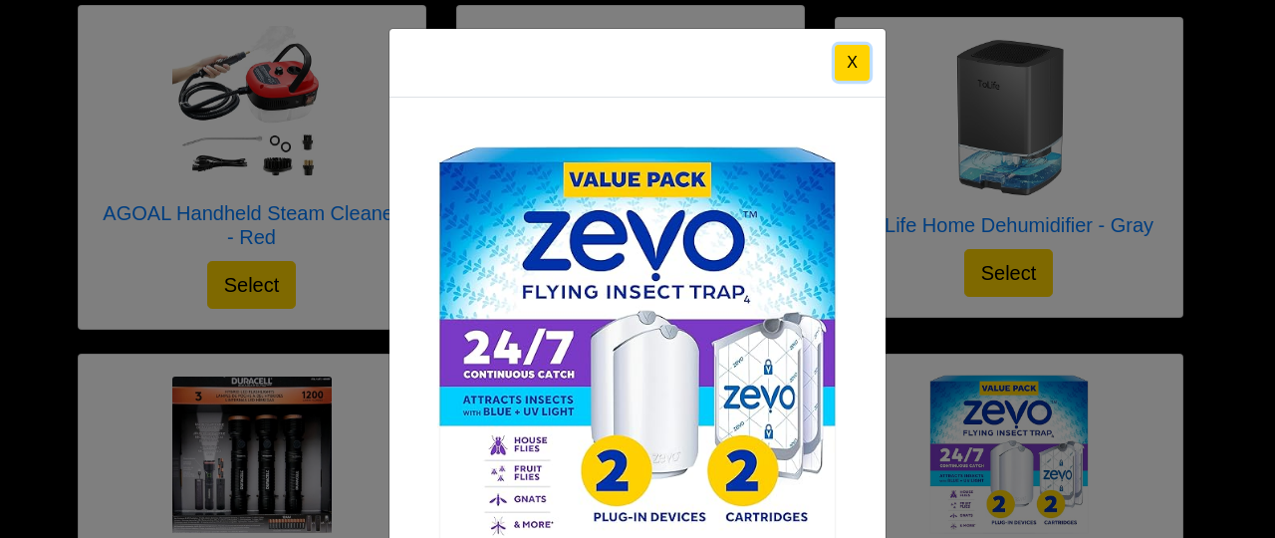
click at [842, 65] on button "X" at bounding box center [852, 63] width 35 height 36
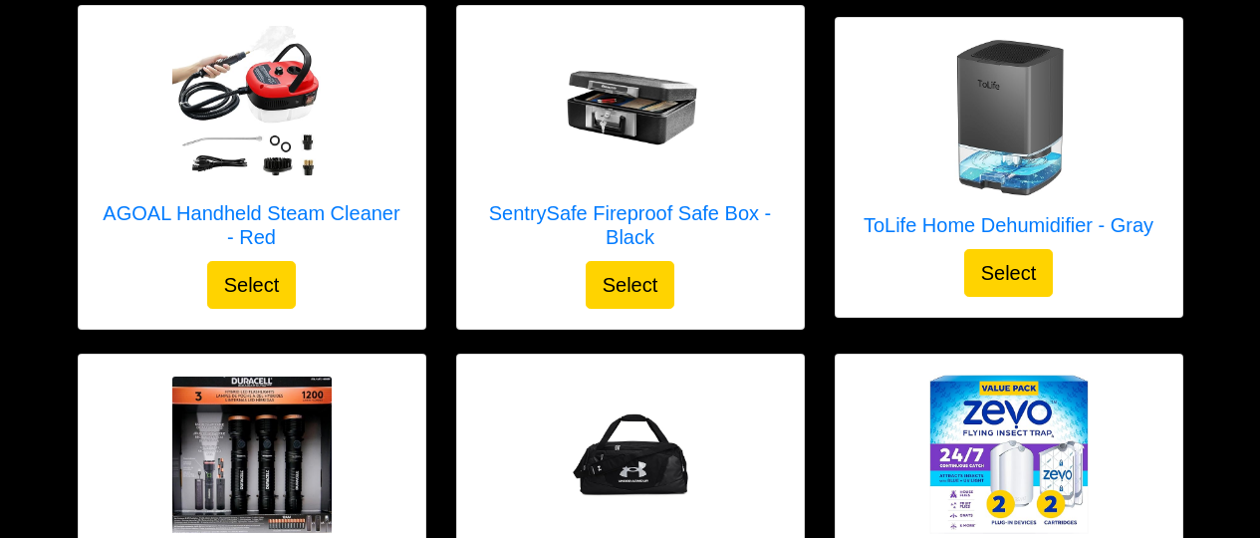
click at [266, 379] on img at bounding box center [251, 455] width 159 height 156
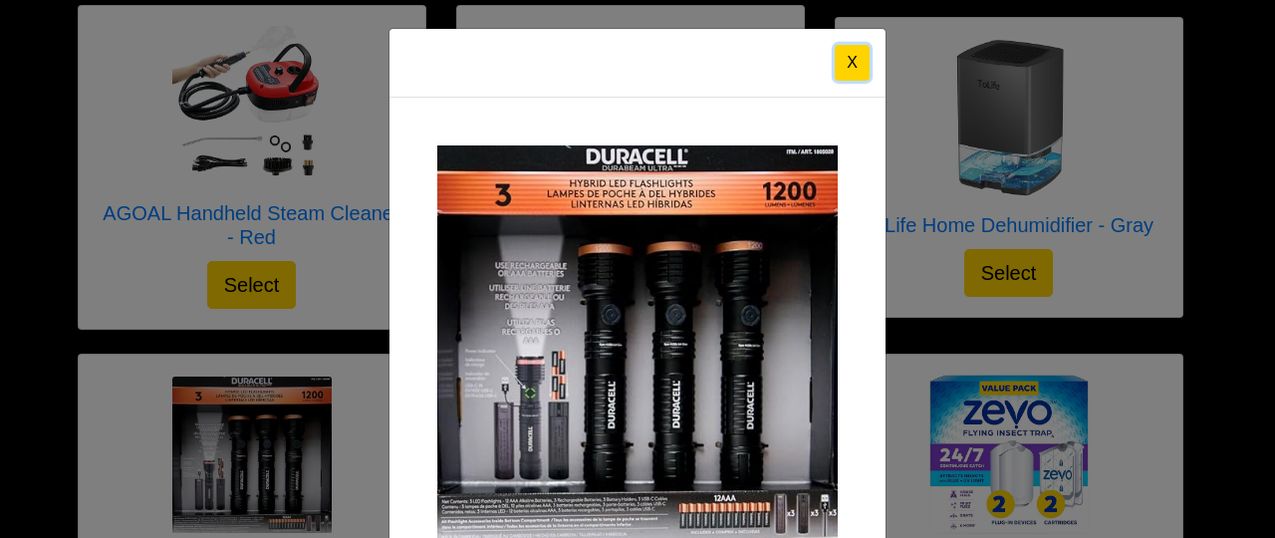
click at [847, 56] on button "X" at bounding box center [852, 63] width 35 height 36
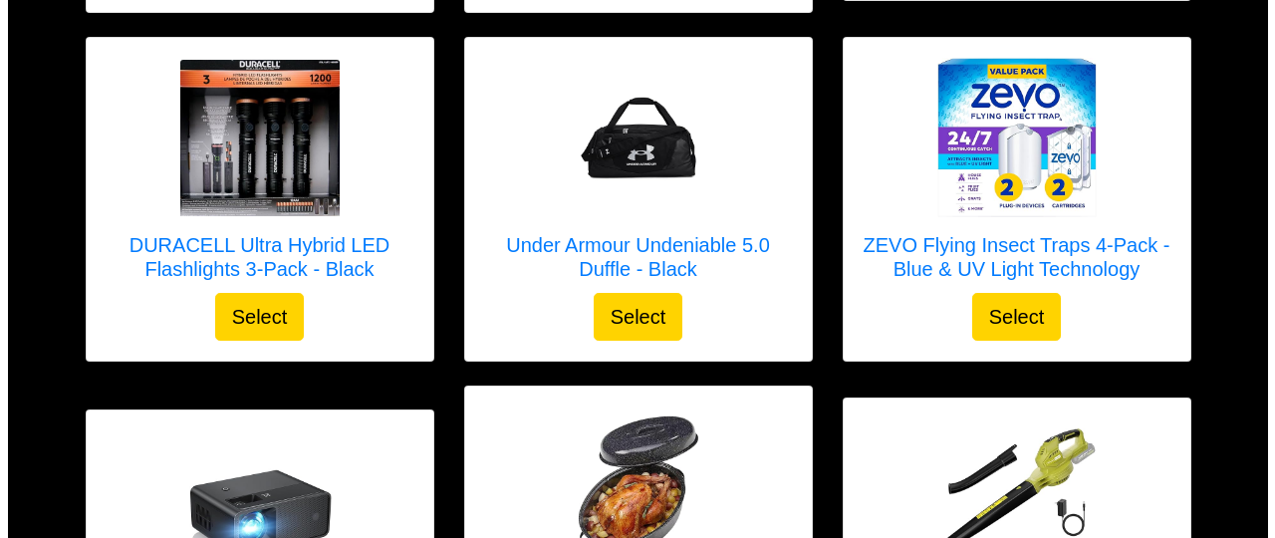
scroll to position [5057, 0]
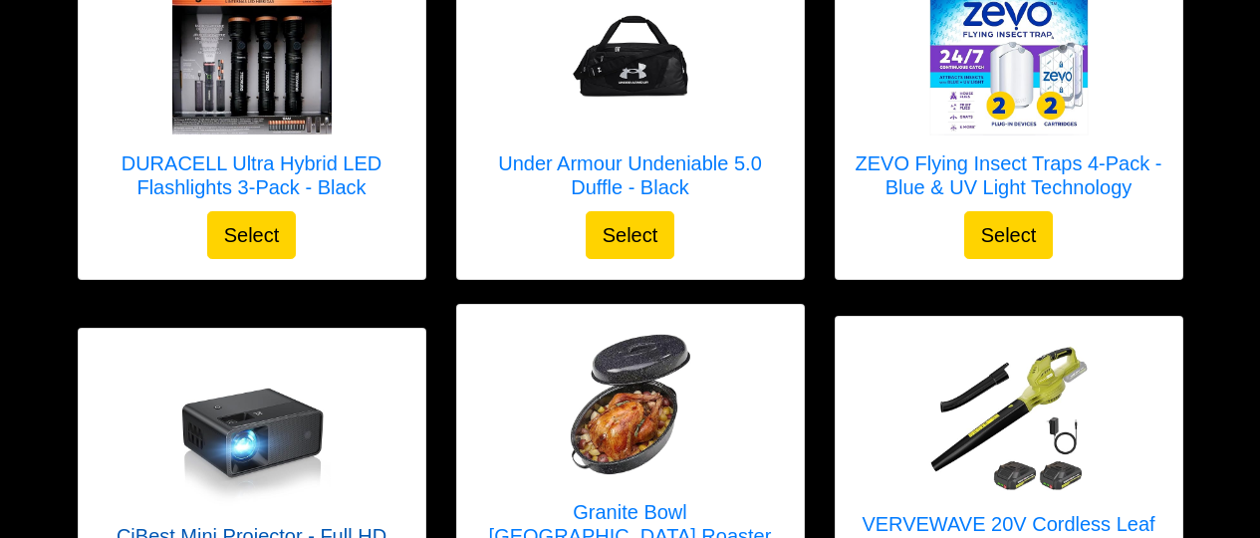
click at [229, 349] on img at bounding box center [250, 428] width 159 height 159
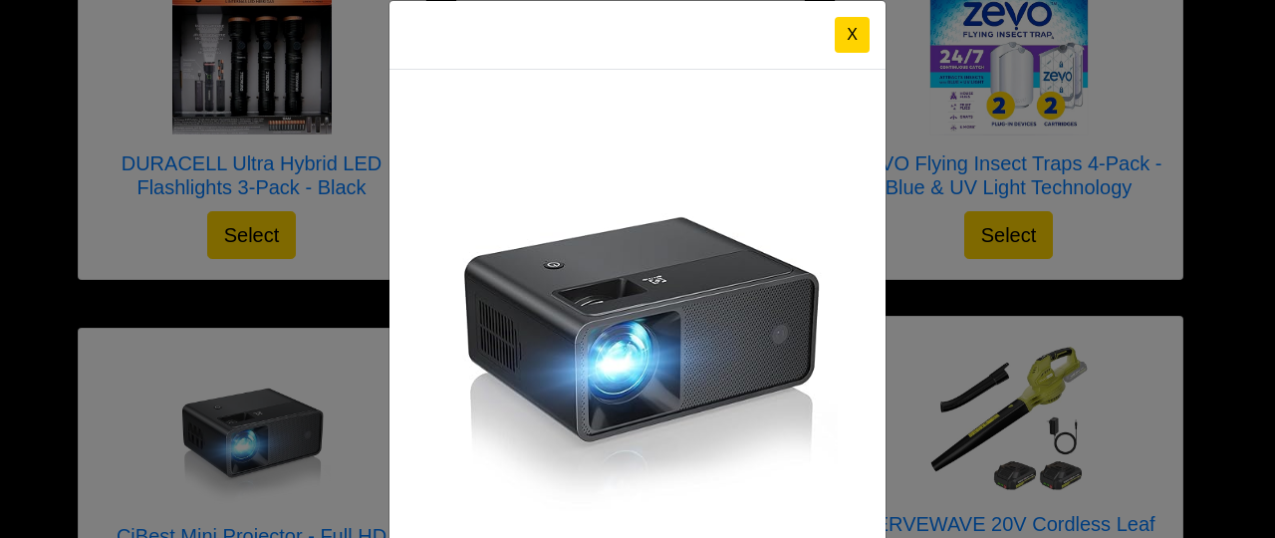
scroll to position [0, 0]
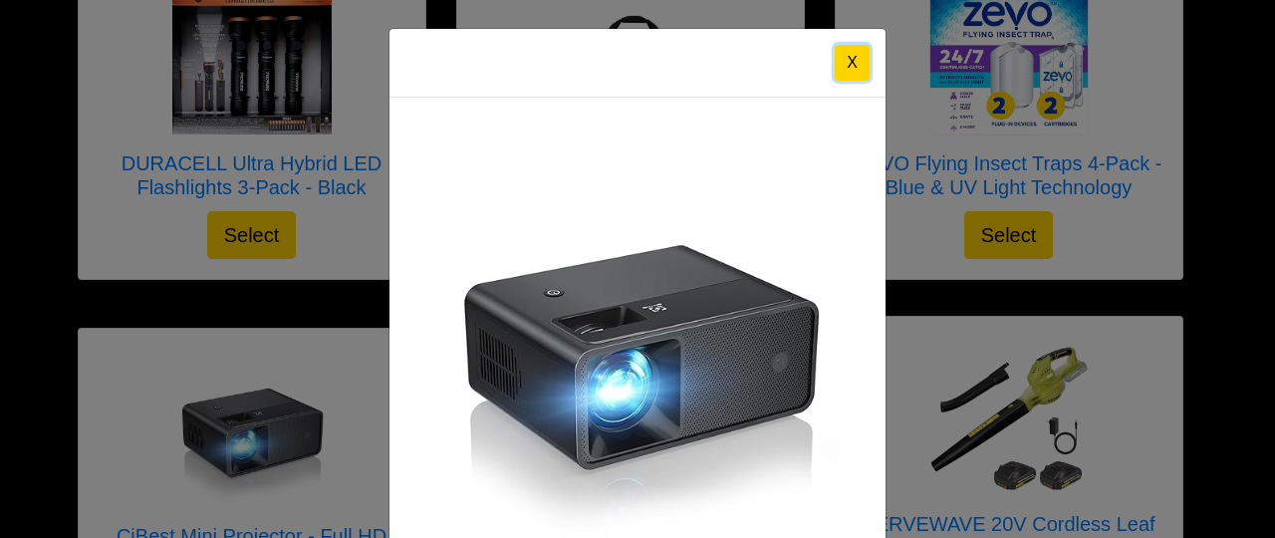
click at [845, 59] on button "X" at bounding box center [852, 63] width 35 height 36
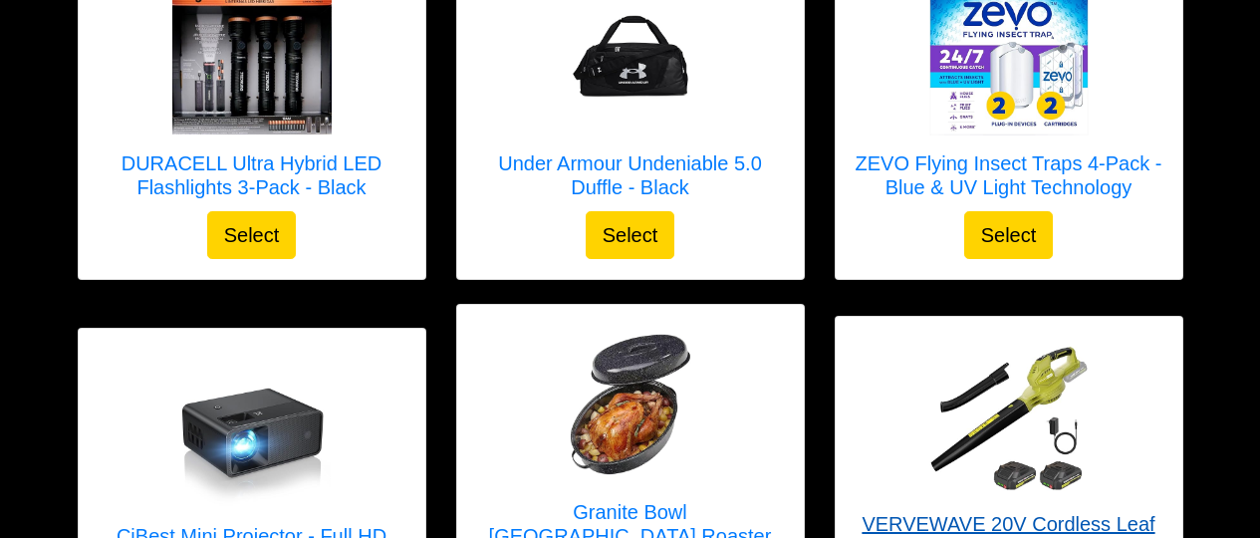
click at [1026, 354] on img at bounding box center [1009, 416] width 159 height 159
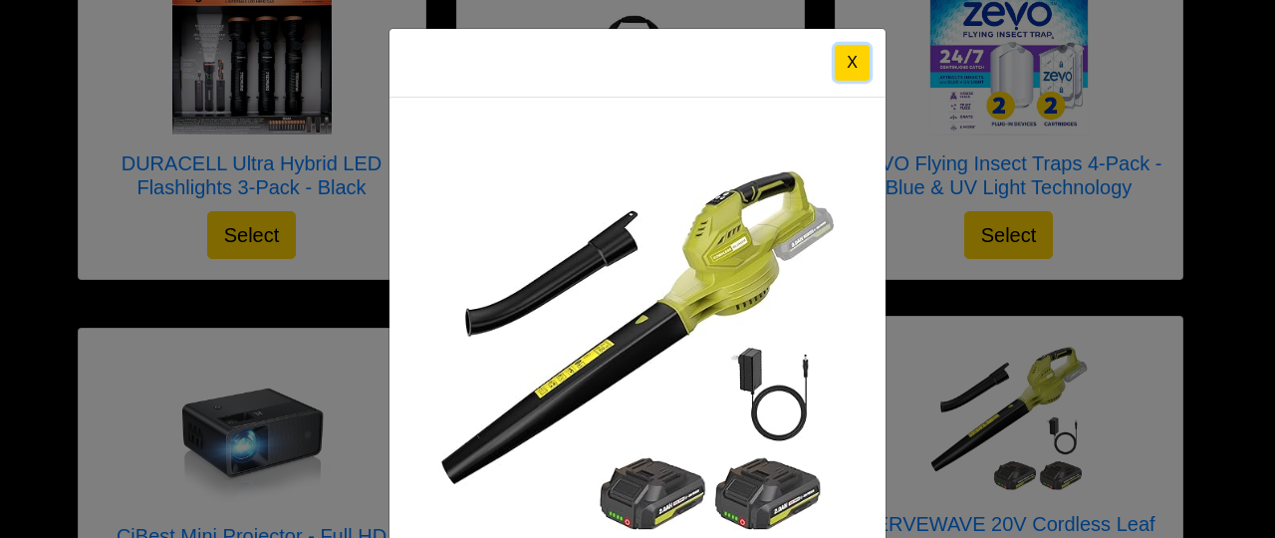
click at [853, 67] on button "X" at bounding box center [852, 63] width 35 height 36
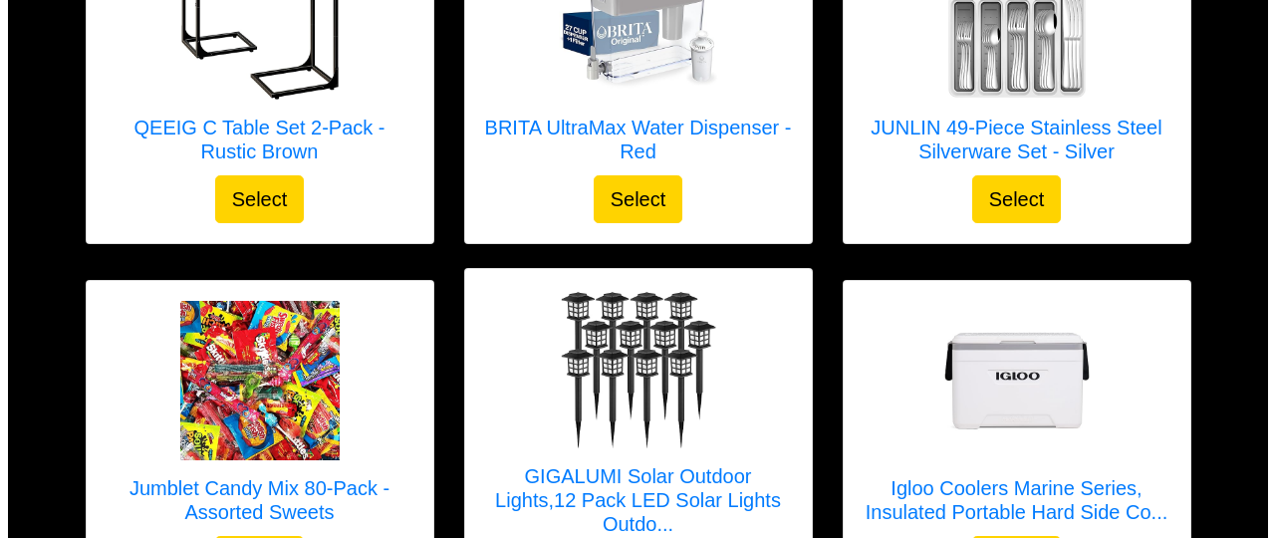
scroll to position [1594, 0]
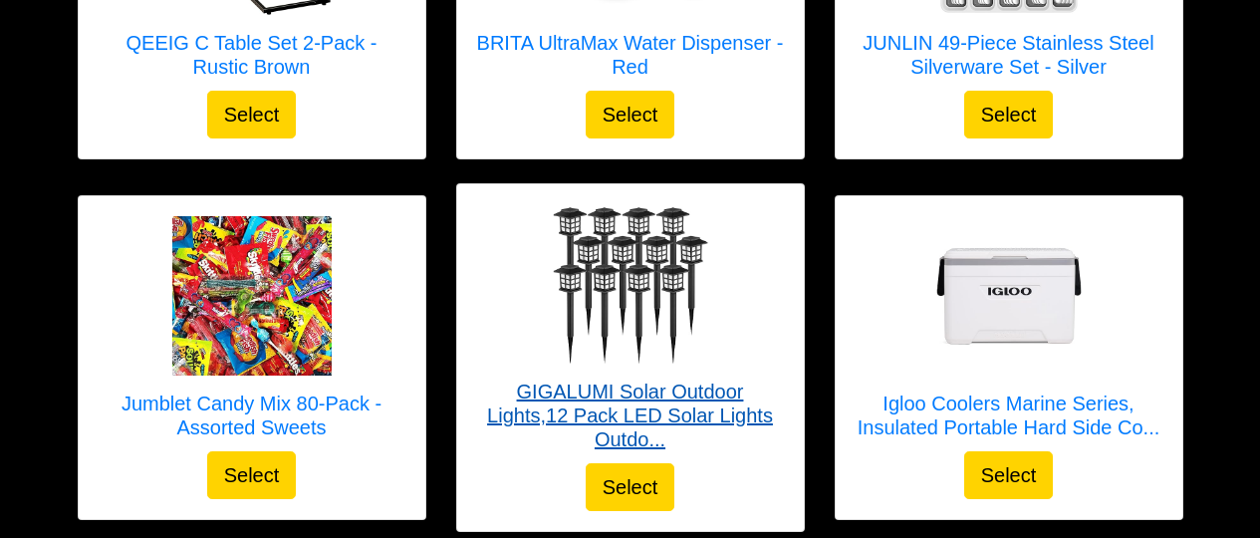
click at [653, 232] on img at bounding box center [630, 283] width 159 height 159
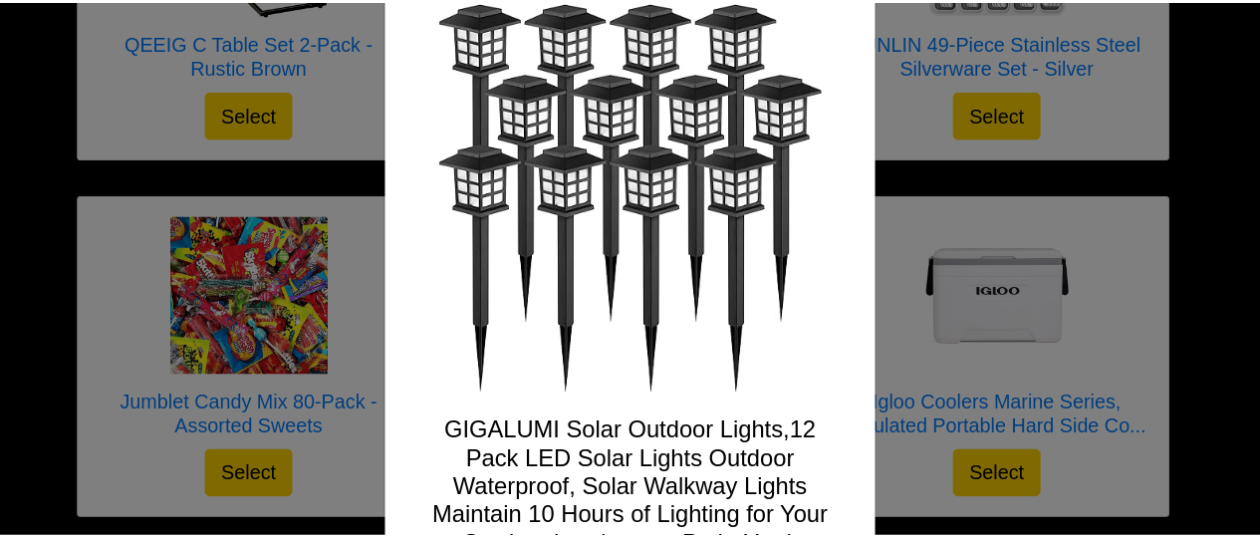
scroll to position [0, 0]
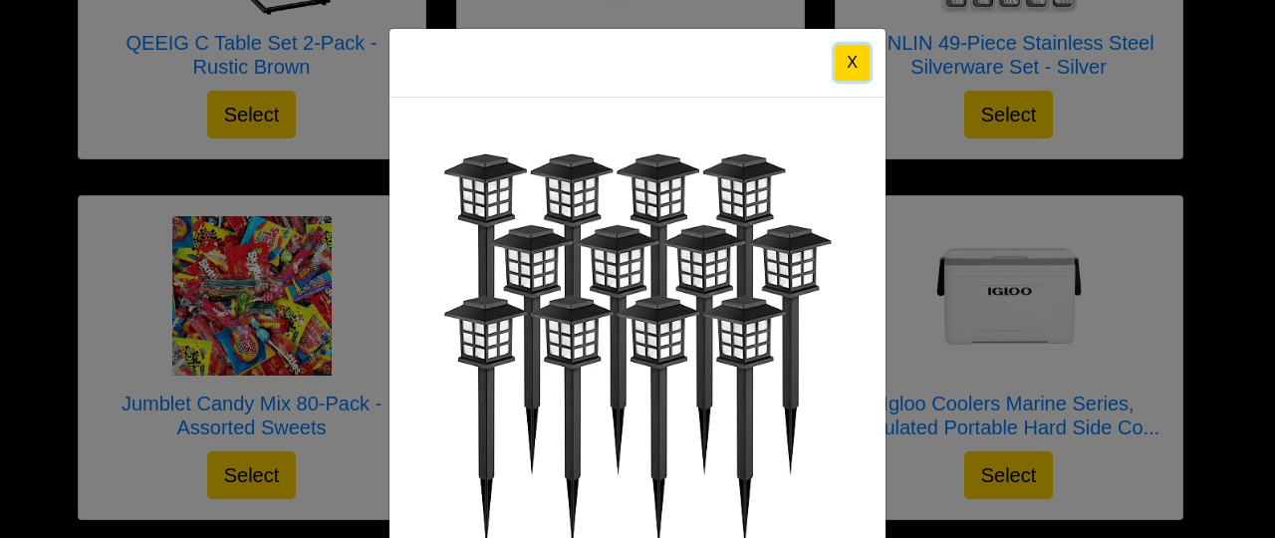
click at [839, 64] on button "X" at bounding box center [852, 63] width 35 height 36
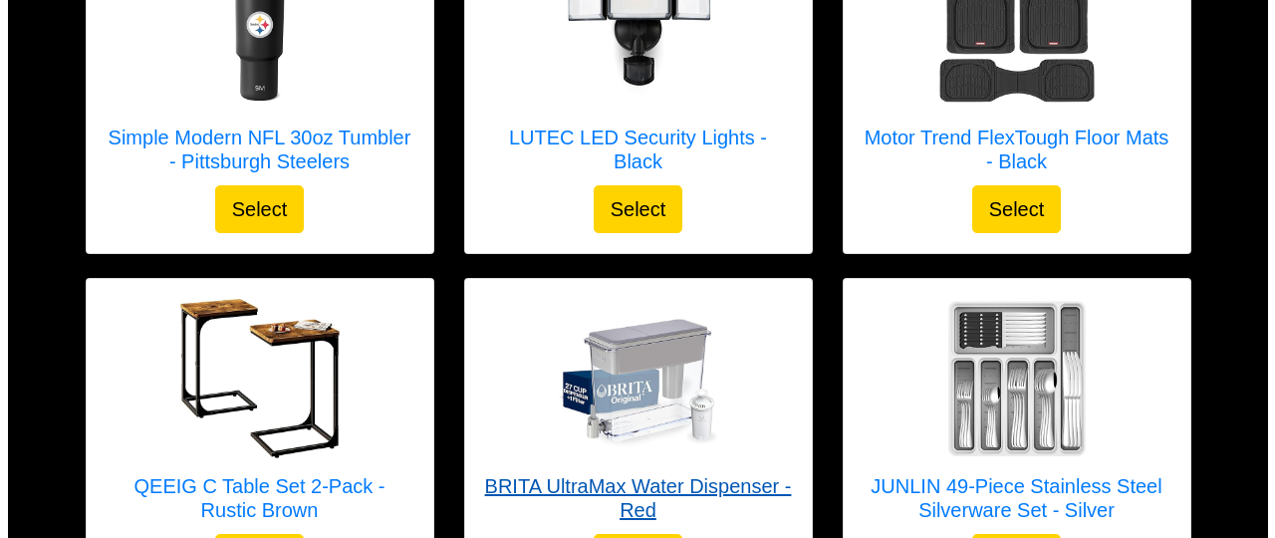
scroll to position [1328, 0]
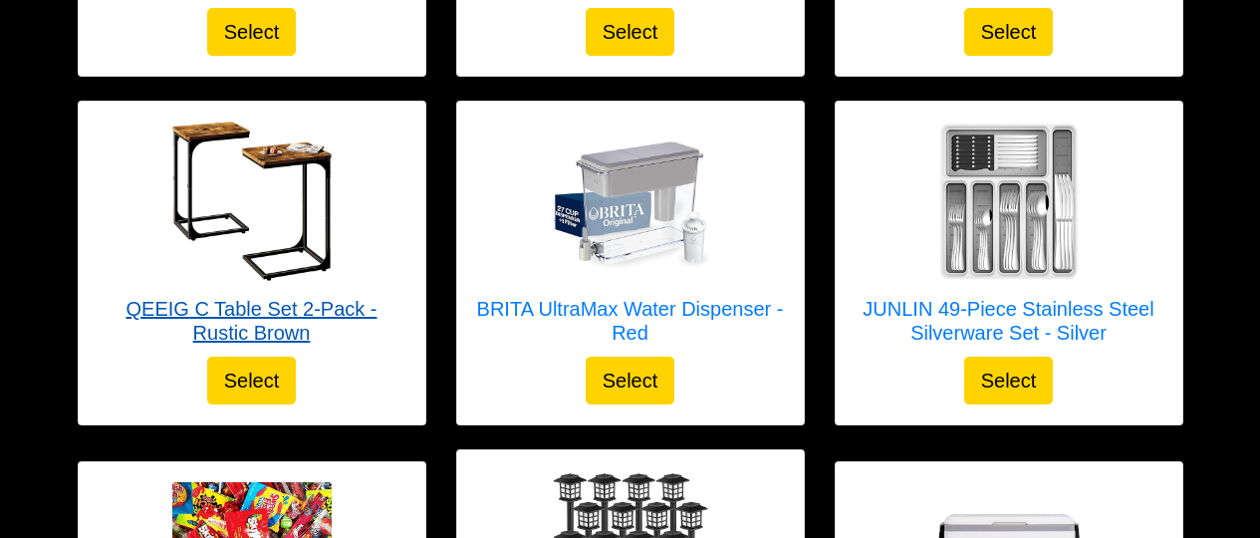
click at [278, 210] on img at bounding box center [251, 201] width 159 height 159
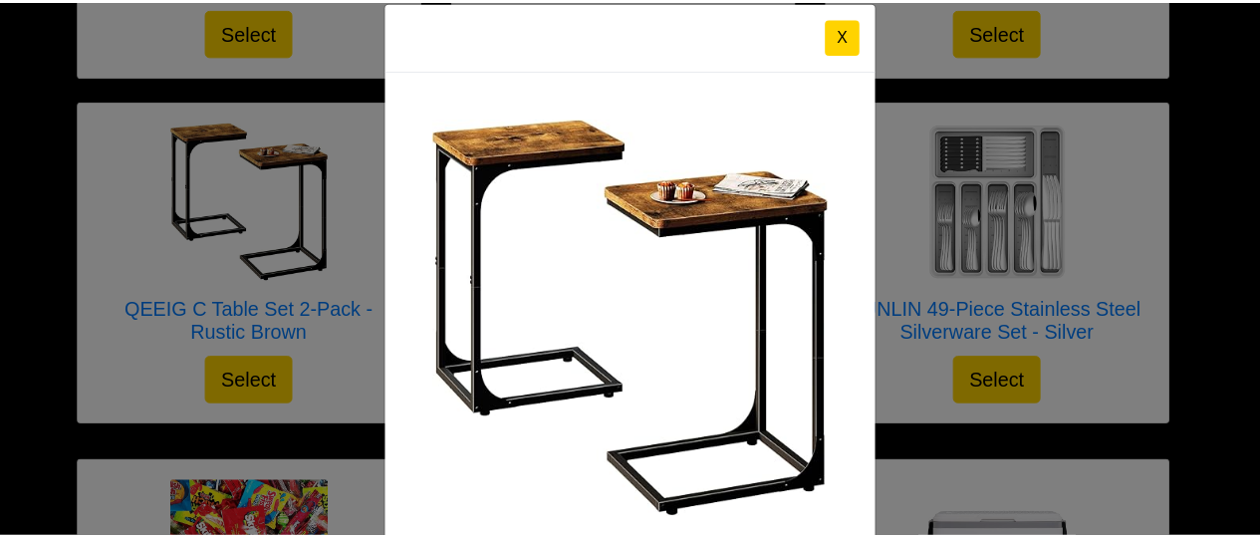
scroll to position [0, 0]
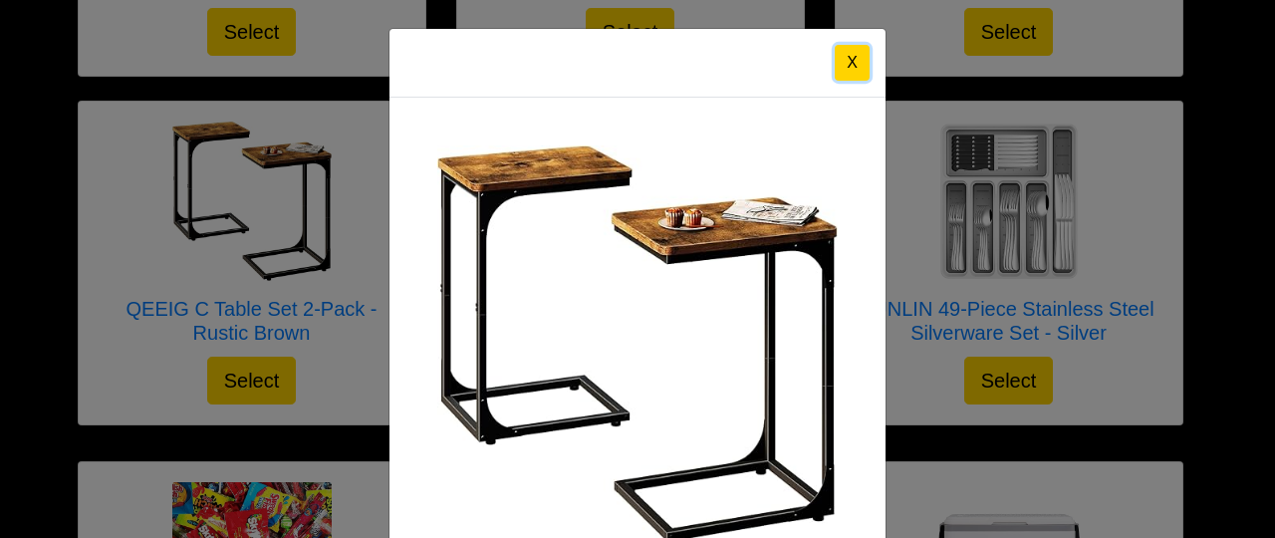
click at [835, 53] on button "X" at bounding box center [852, 63] width 35 height 36
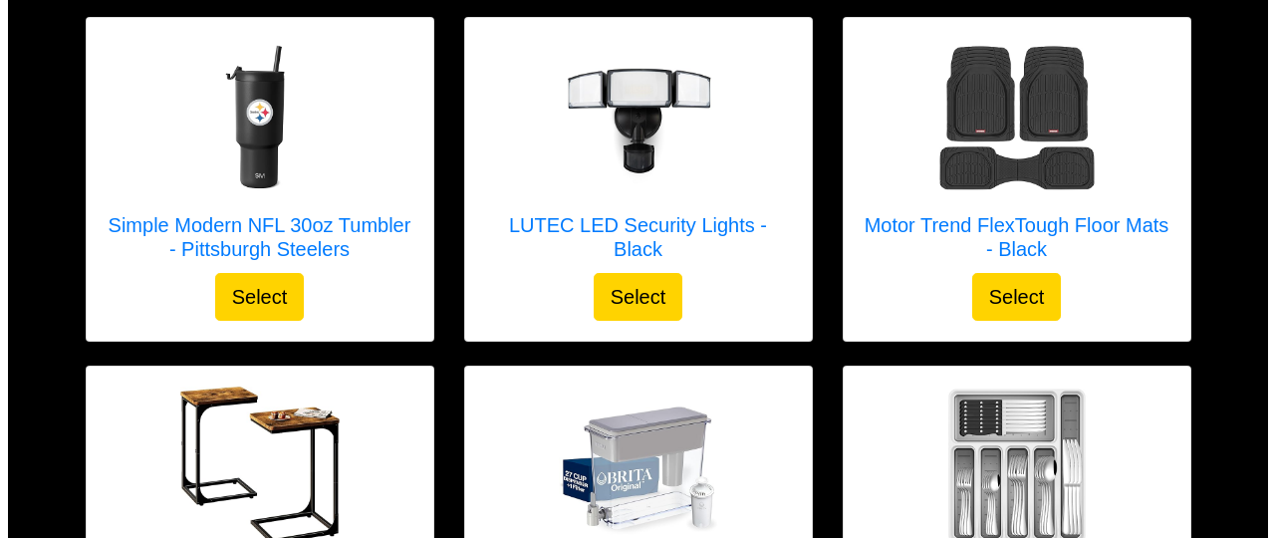
scroll to position [930, 0]
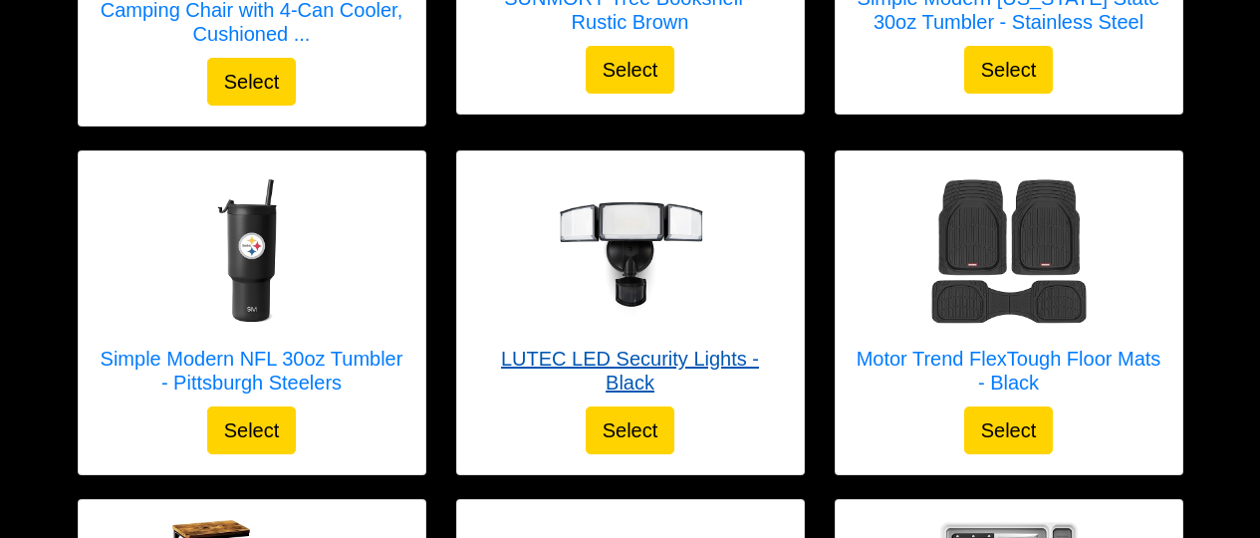
click at [636, 221] on img at bounding box center [630, 250] width 159 height 159
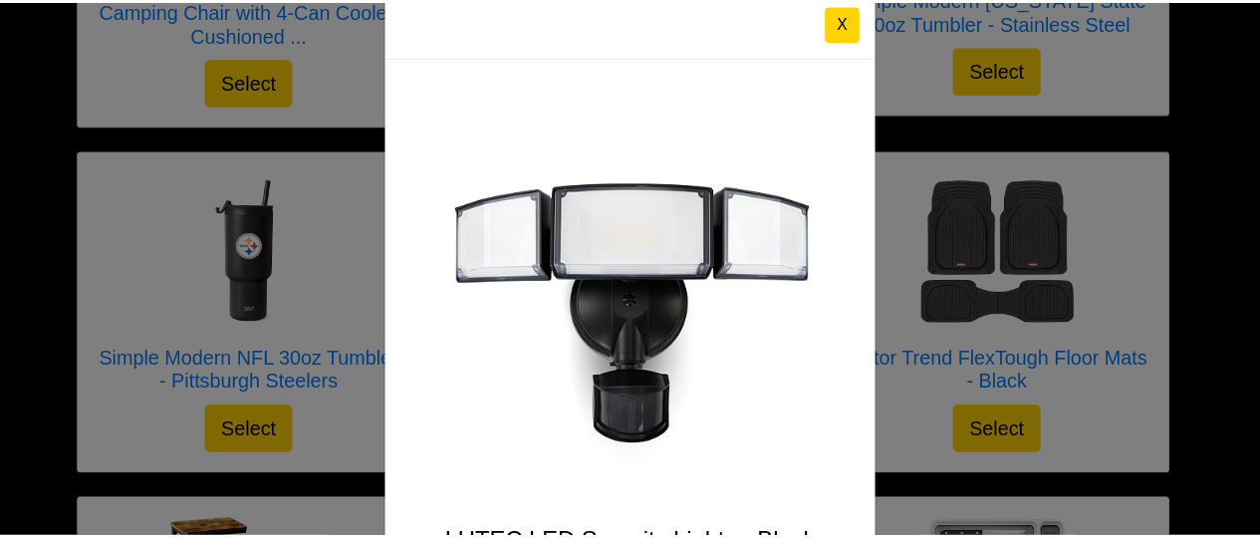
scroll to position [0, 0]
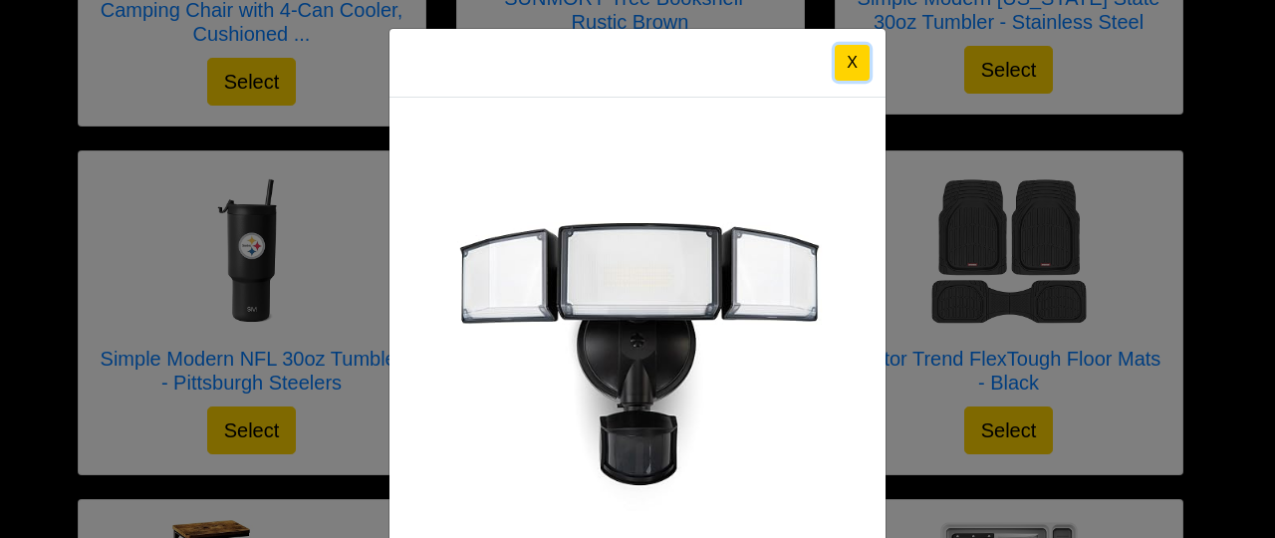
click at [839, 54] on button "X" at bounding box center [852, 63] width 35 height 36
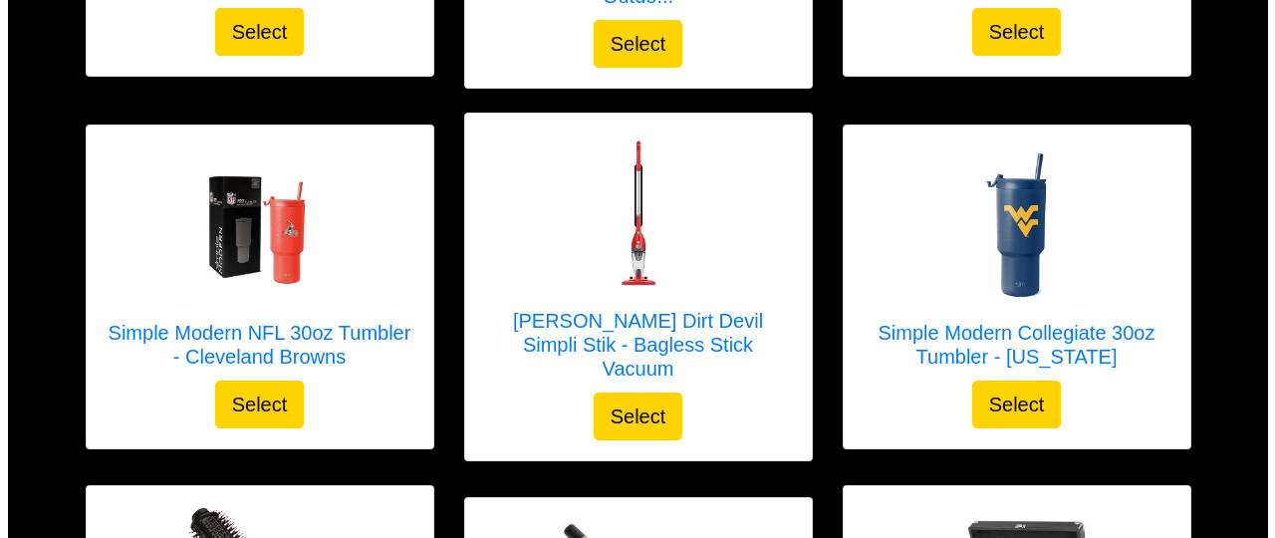
scroll to position [1993, 0]
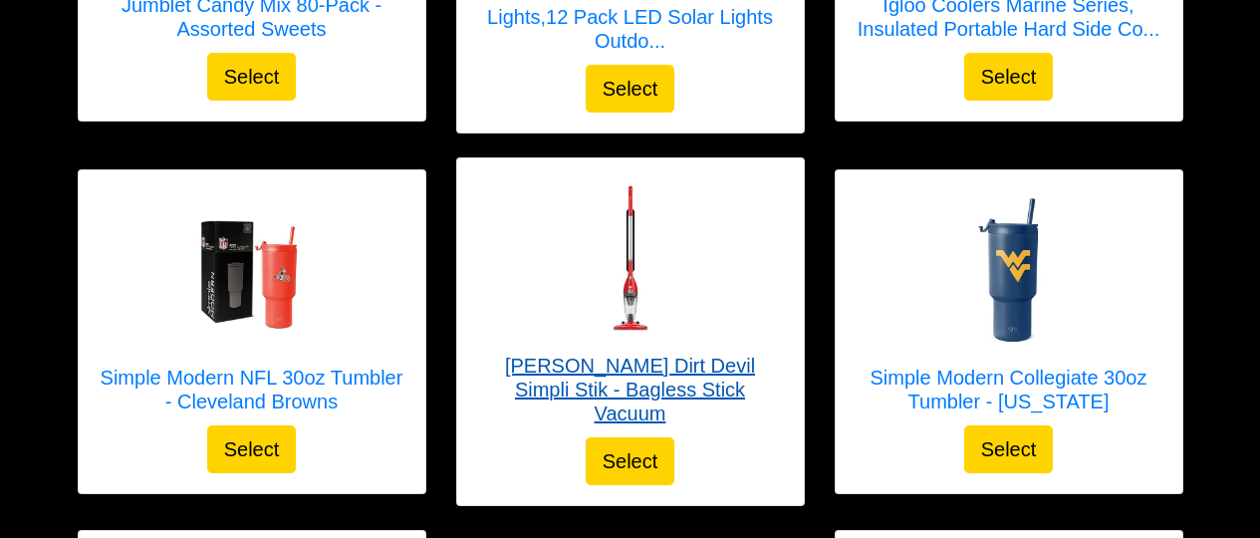
click at [628, 222] on img at bounding box center [630, 257] width 159 height 159
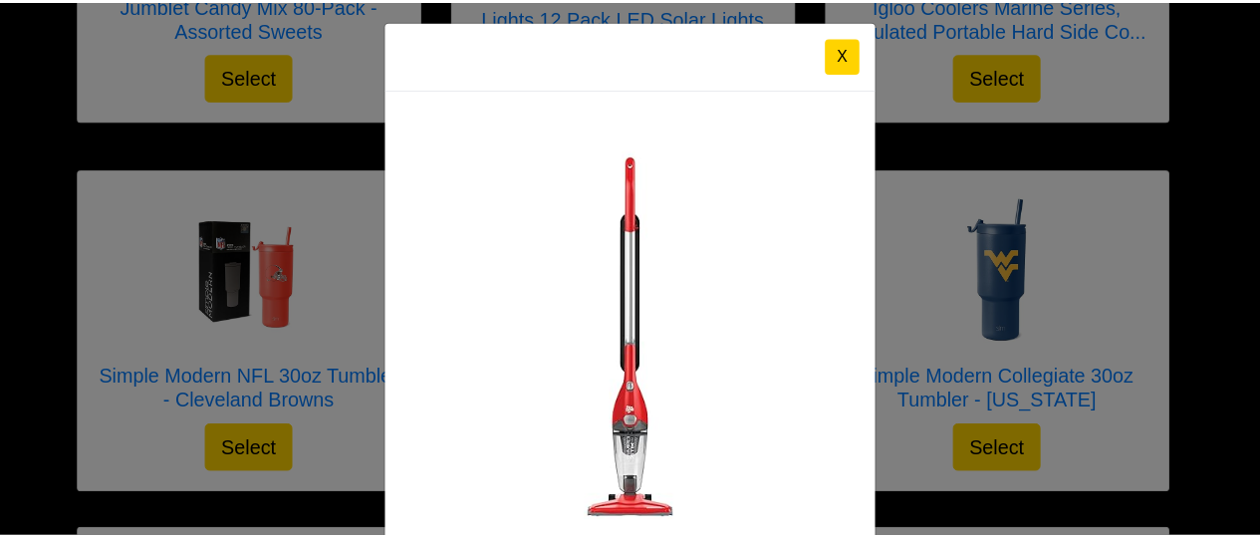
scroll to position [0, 0]
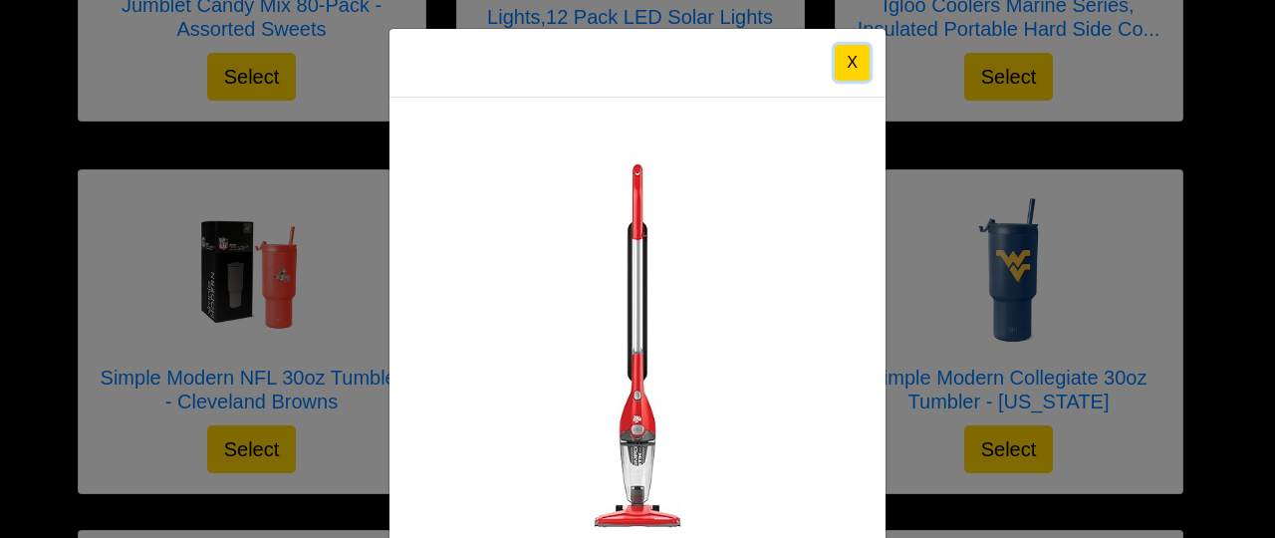
click at [839, 61] on button "X" at bounding box center [852, 63] width 35 height 36
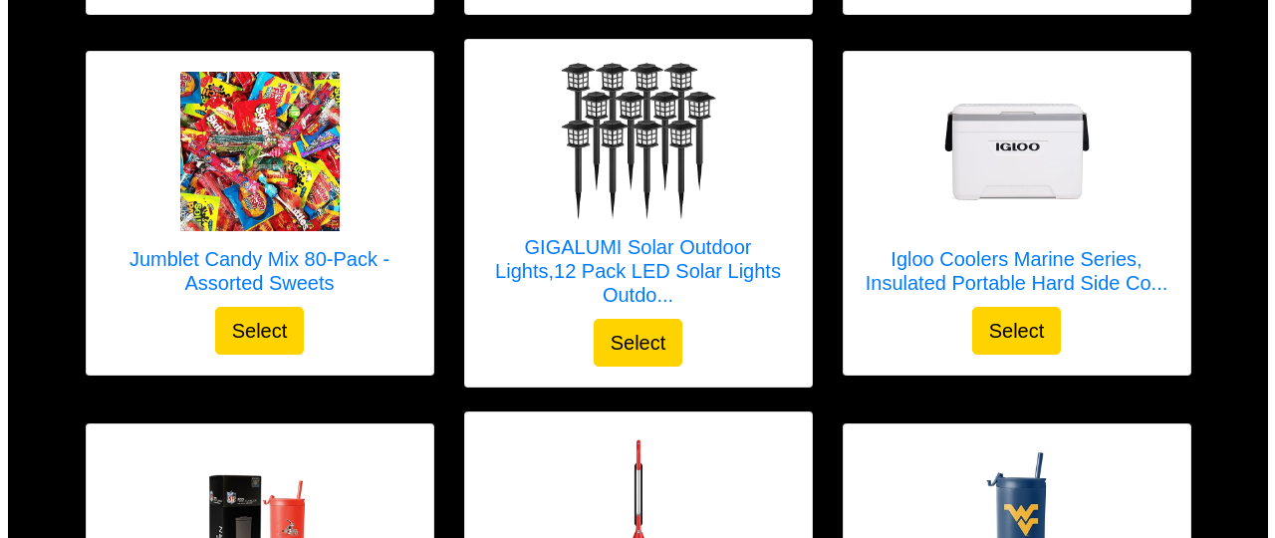
scroll to position [1727, 0]
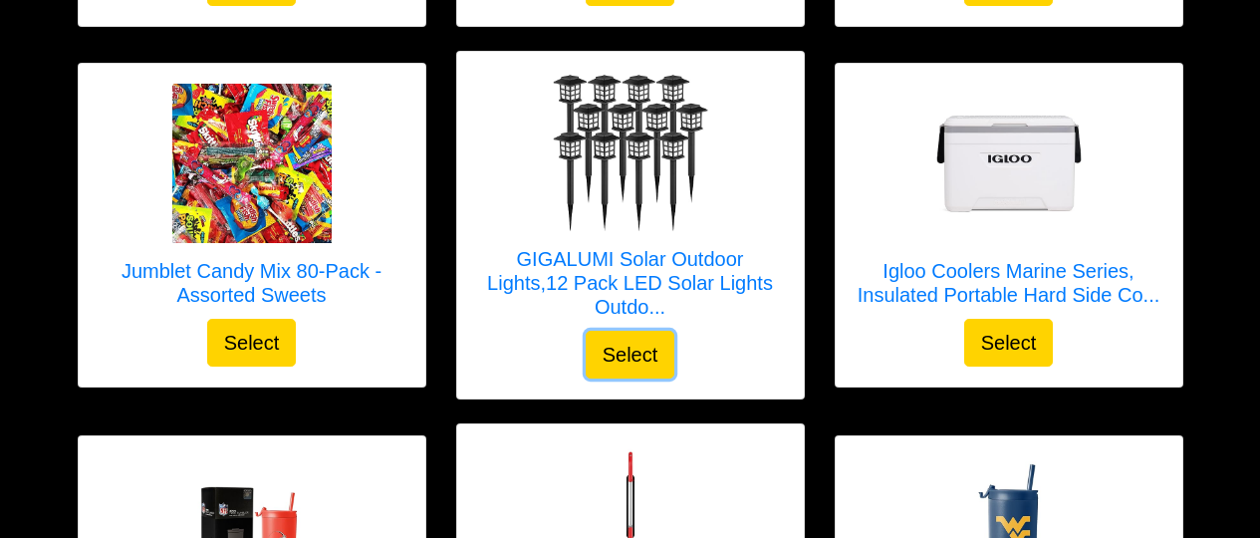
click at [637, 331] on button "Select" at bounding box center [631, 355] width 90 height 48
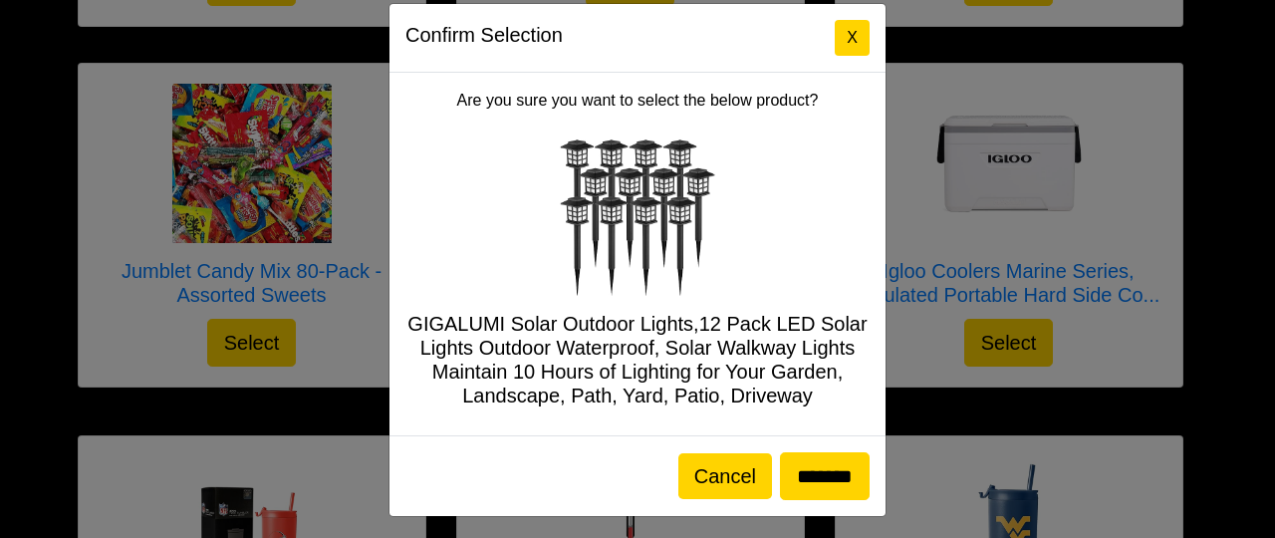
scroll to position [32, 0]
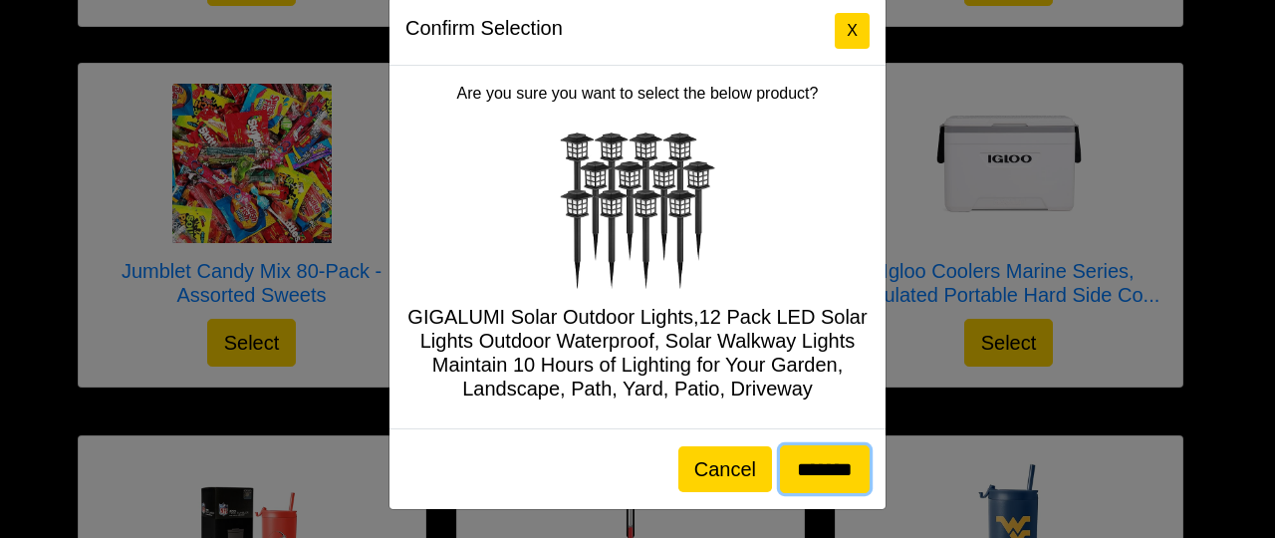
click at [816, 468] on input "*******" at bounding box center [825, 469] width 90 height 48
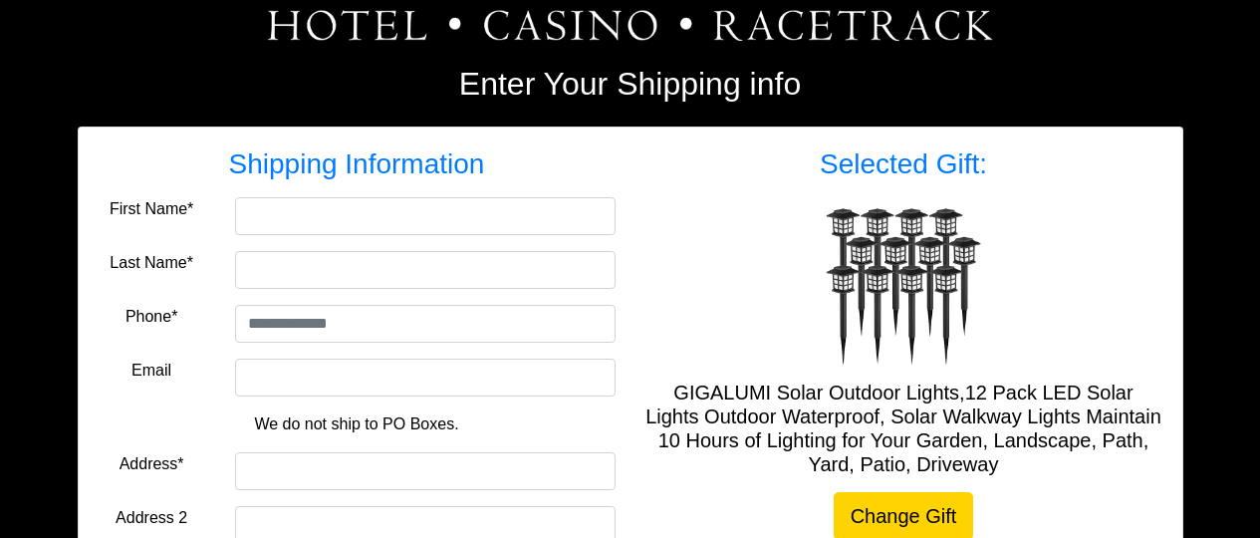
scroll to position [266, 0]
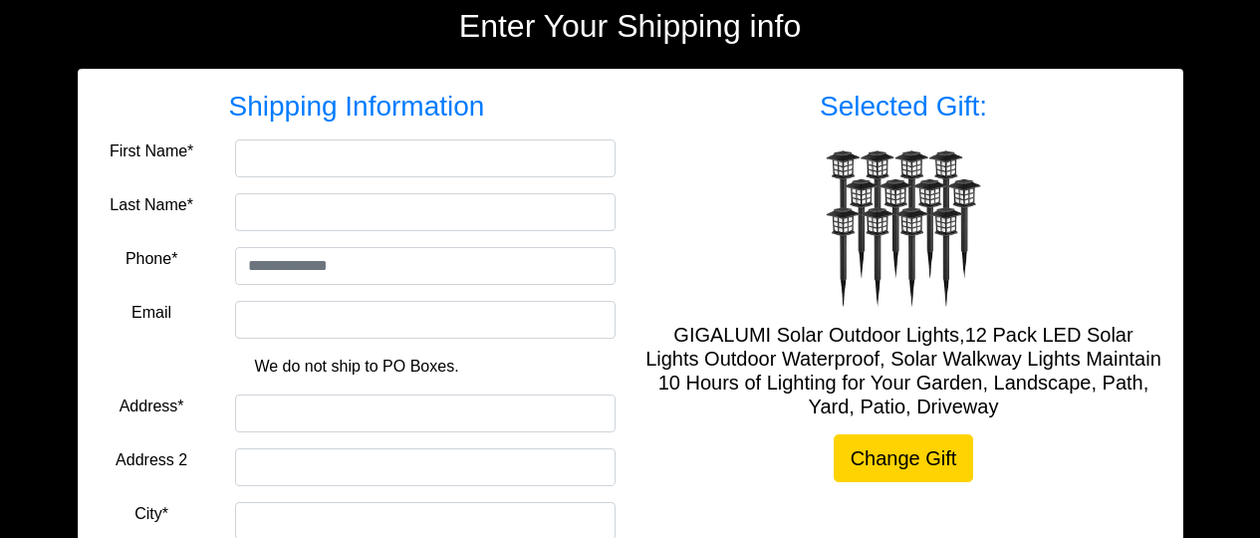
click at [222, 146] on div at bounding box center [425, 158] width 411 height 38
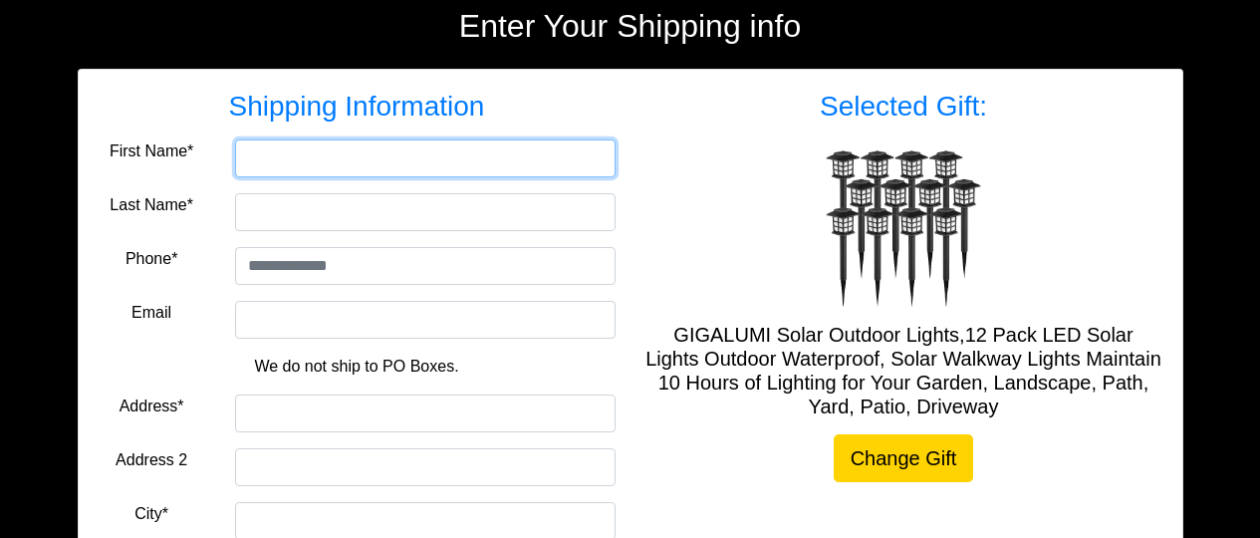
click at [235, 159] on input "First Name*" at bounding box center [425, 158] width 381 height 38
type input "********"
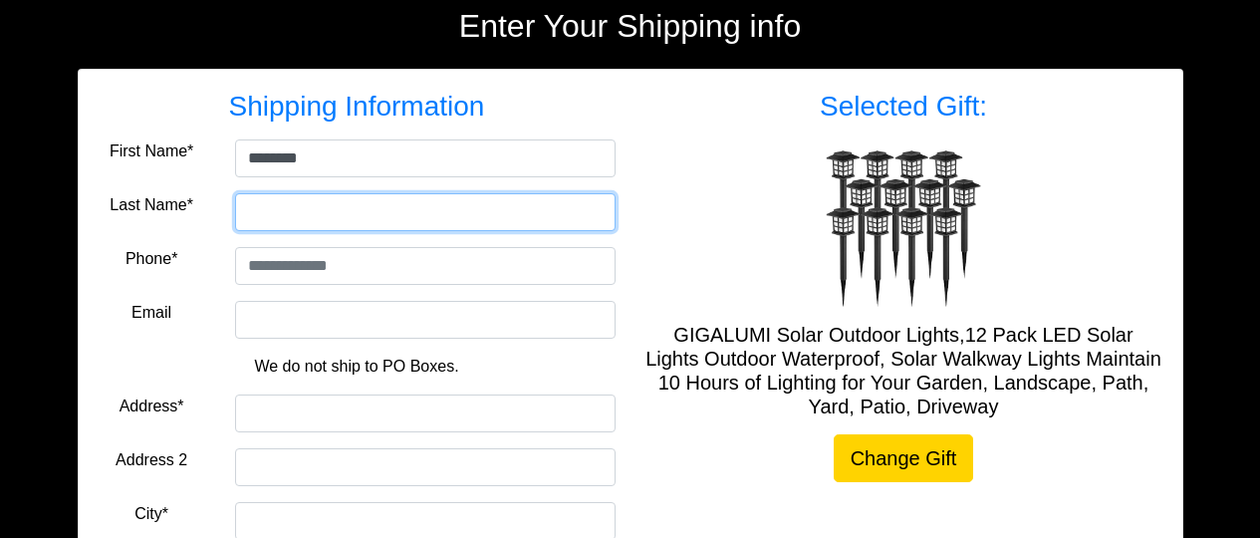
click at [261, 209] on input "Last Name*" at bounding box center [425, 212] width 381 height 38
type input "*******"
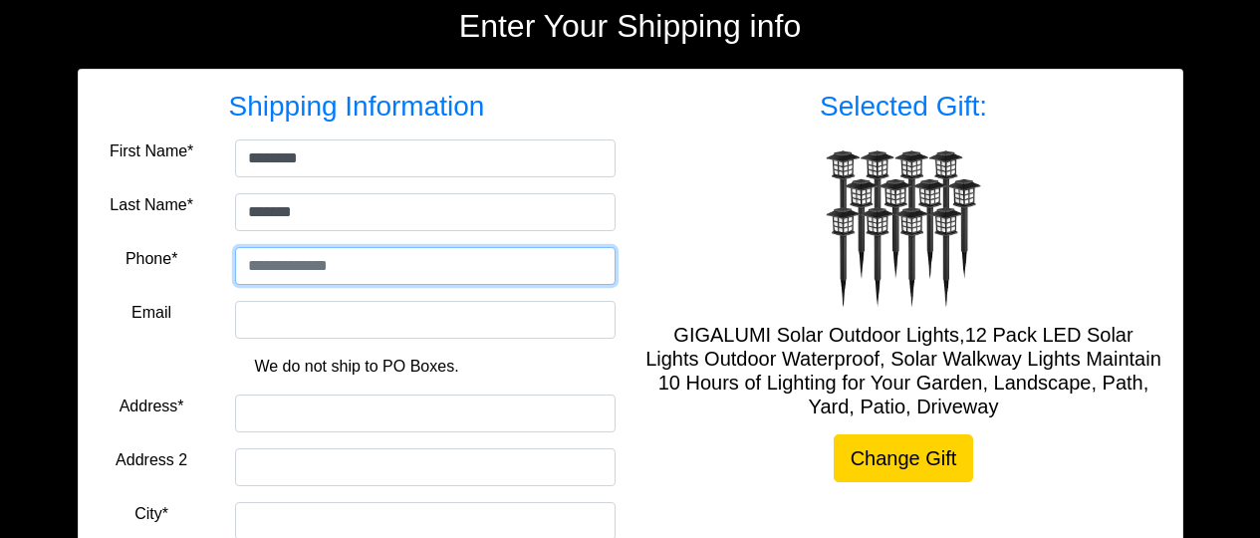
click at [347, 266] on input "tel" at bounding box center [425, 266] width 381 height 38
type input "**********"
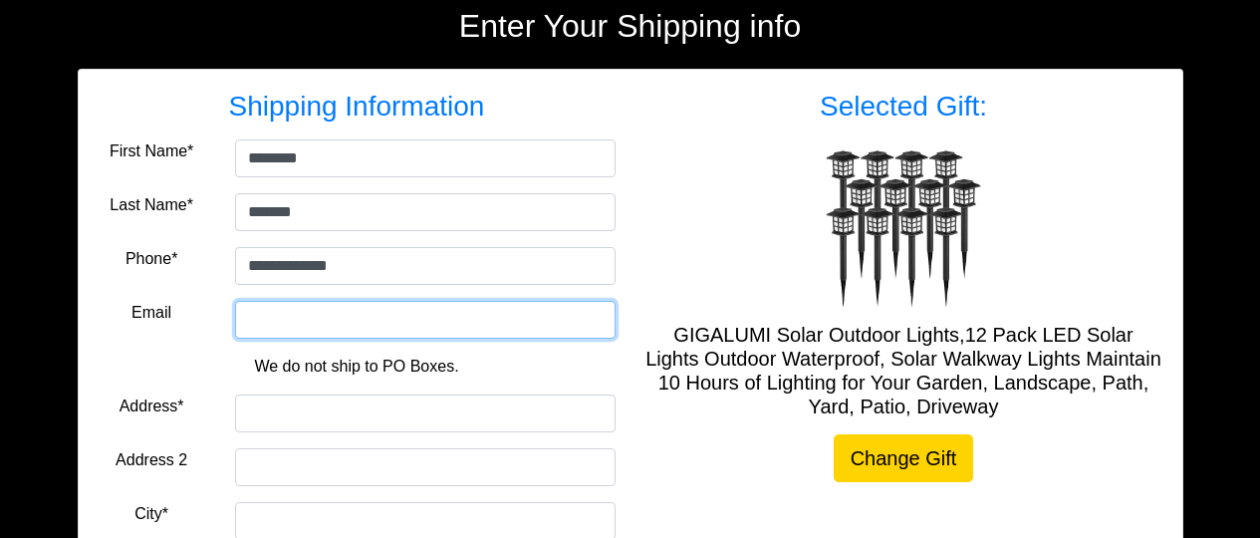
click at [240, 319] on input "Email" at bounding box center [425, 320] width 381 height 38
type input "**********"
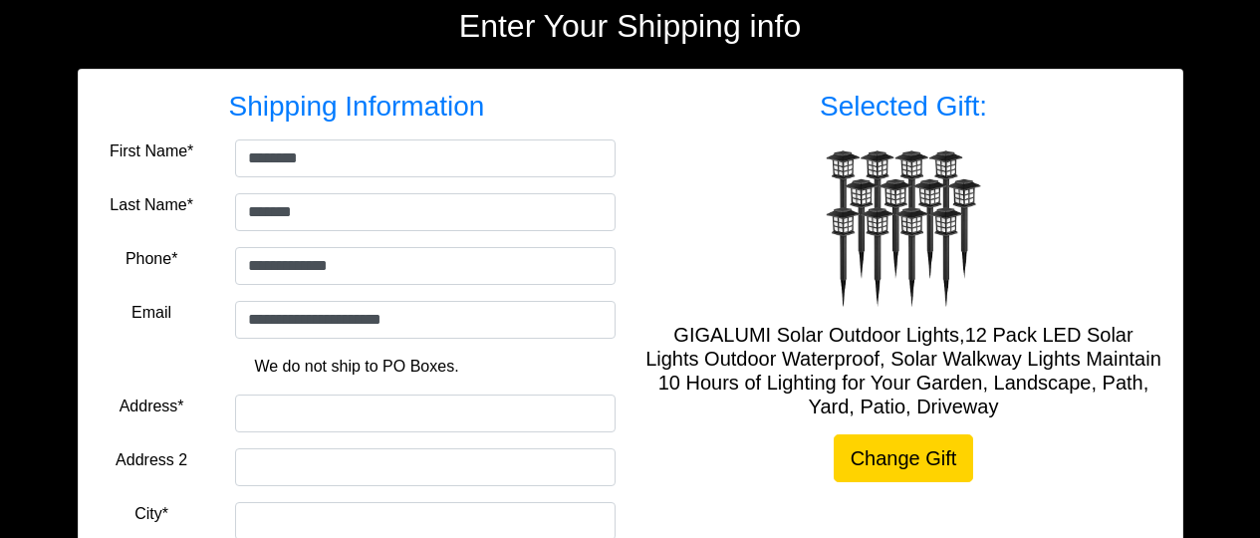
click at [220, 403] on div at bounding box center [425, 414] width 411 height 38
click at [220, 414] on div at bounding box center [425, 414] width 411 height 38
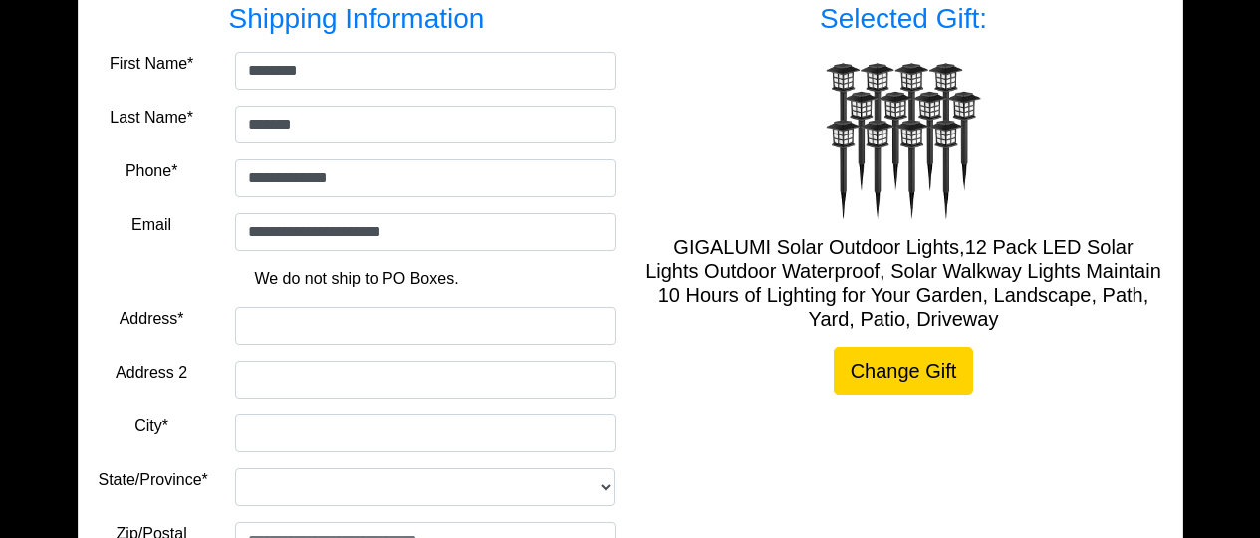
scroll to position [399, 0]
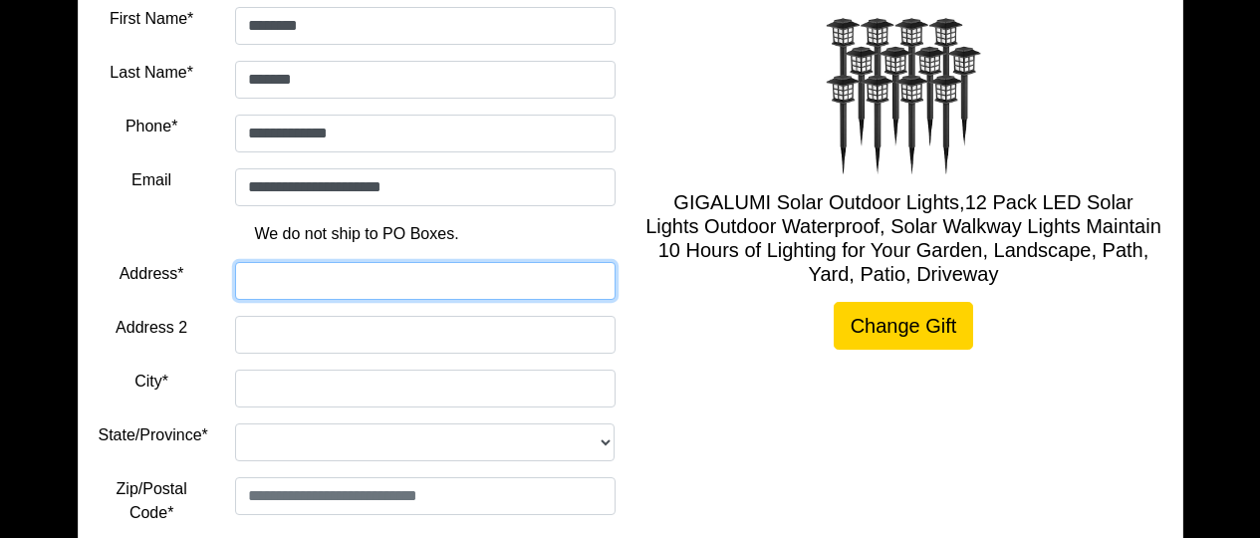
click at [248, 271] on input "Address*" at bounding box center [425, 281] width 381 height 38
type input "**********"
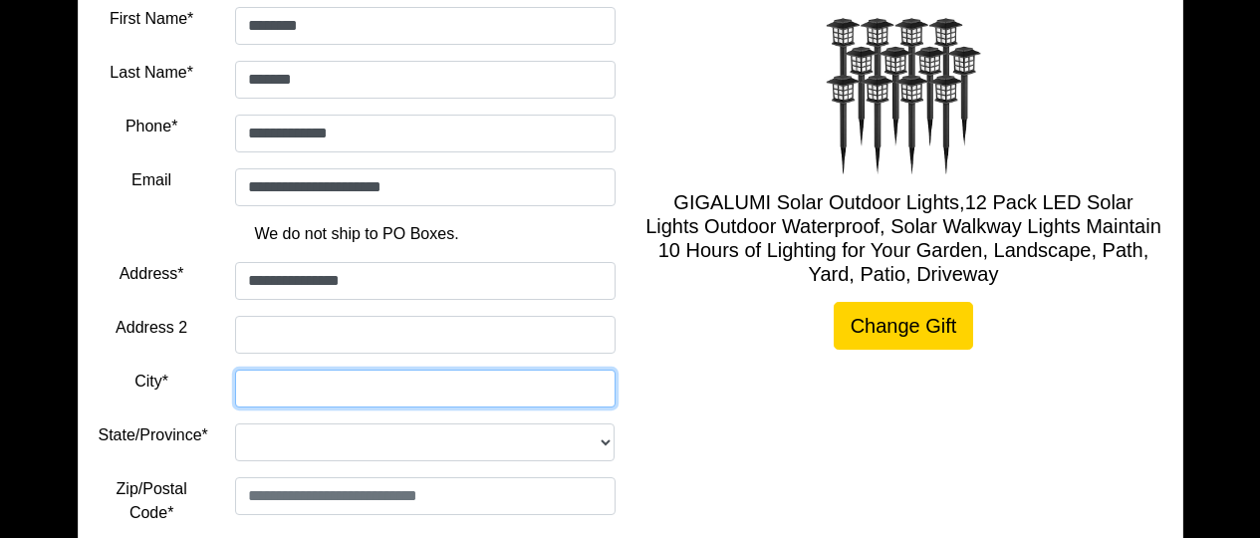
click at [235, 383] on input "City*" at bounding box center [425, 389] width 381 height 38
type input "*********"
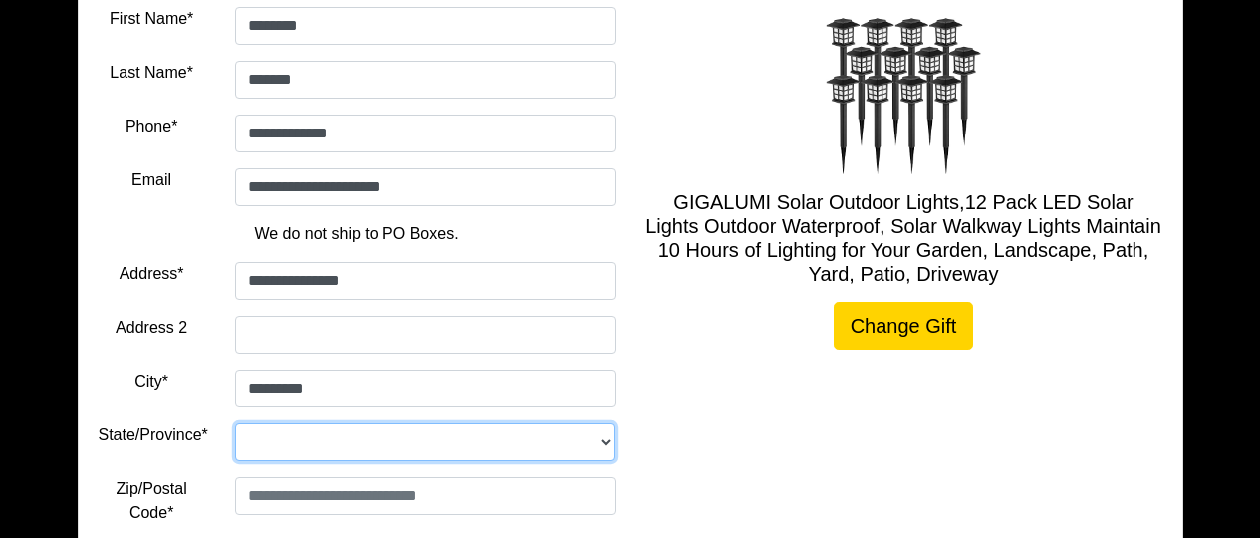
click at [256, 433] on select "**********" at bounding box center [425, 442] width 381 height 38
select select "**"
click at [235, 423] on select "**********" at bounding box center [425, 442] width 381 height 38
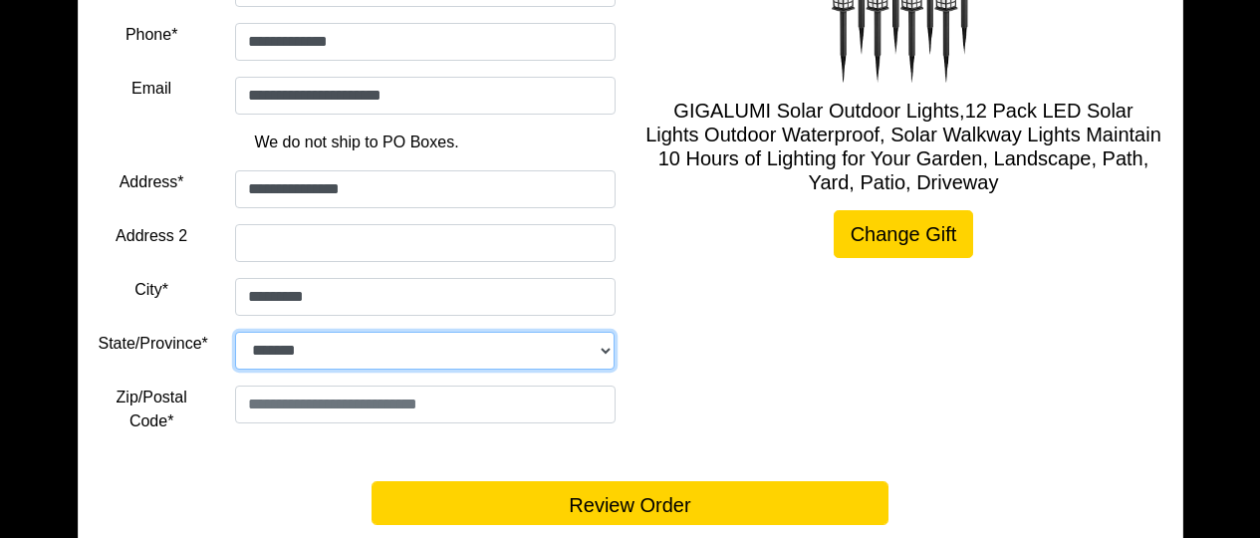
scroll to position [531, 0]
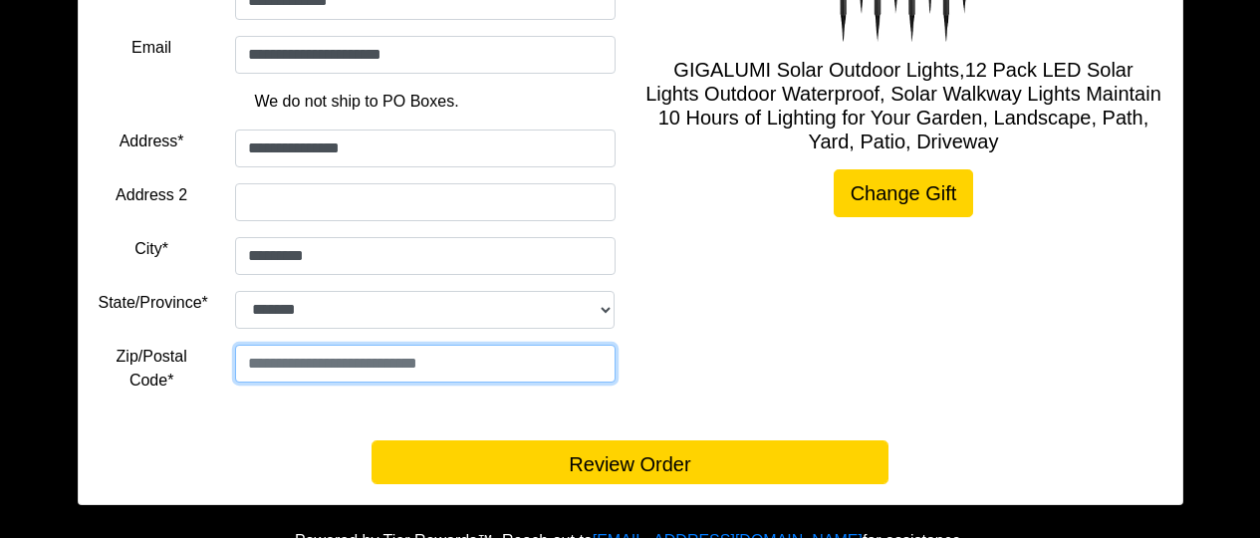
click at [254, 364] on input "text" at bounding box center [425, 364] width 381 height 38
type input "*****"
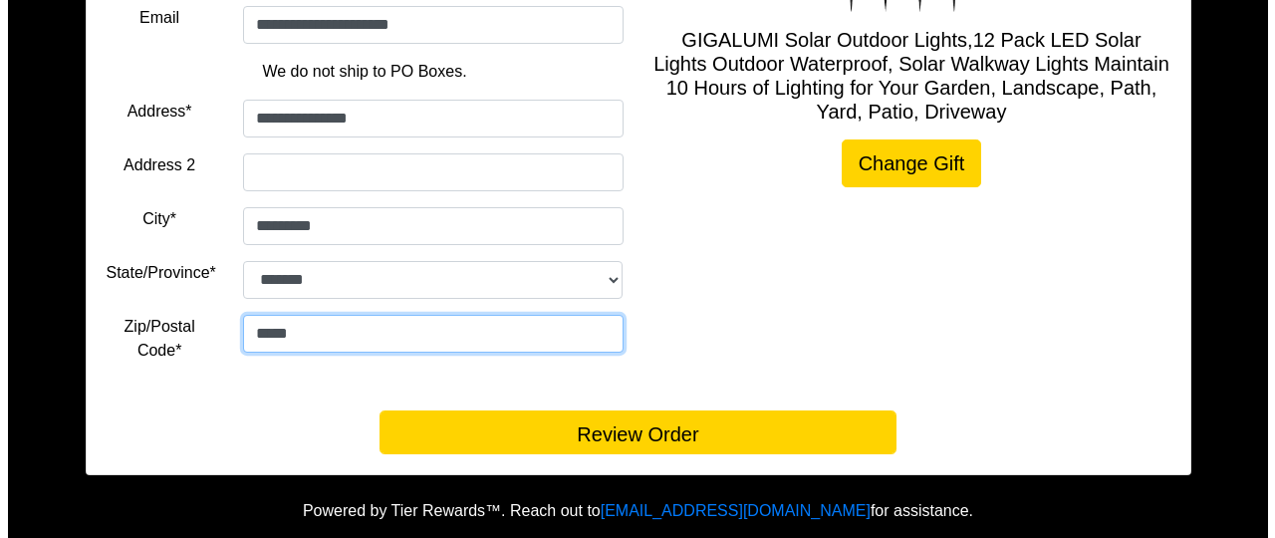
scroll to position [562, 0]
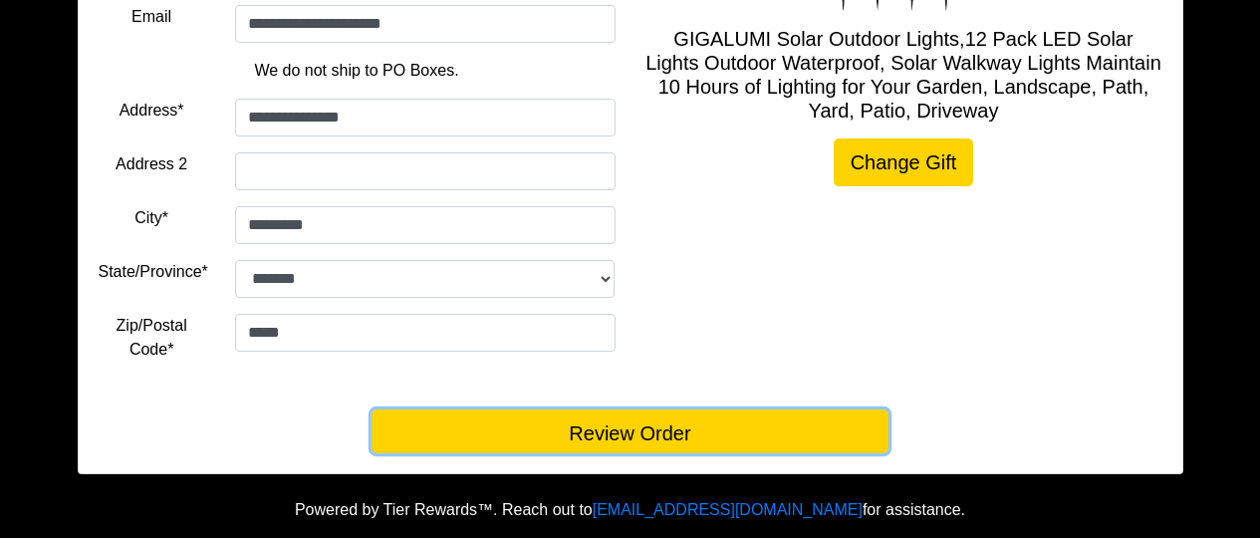
click at [631, 433] on button "Review Order" at bounding box center [630, 432] width 517 height 44
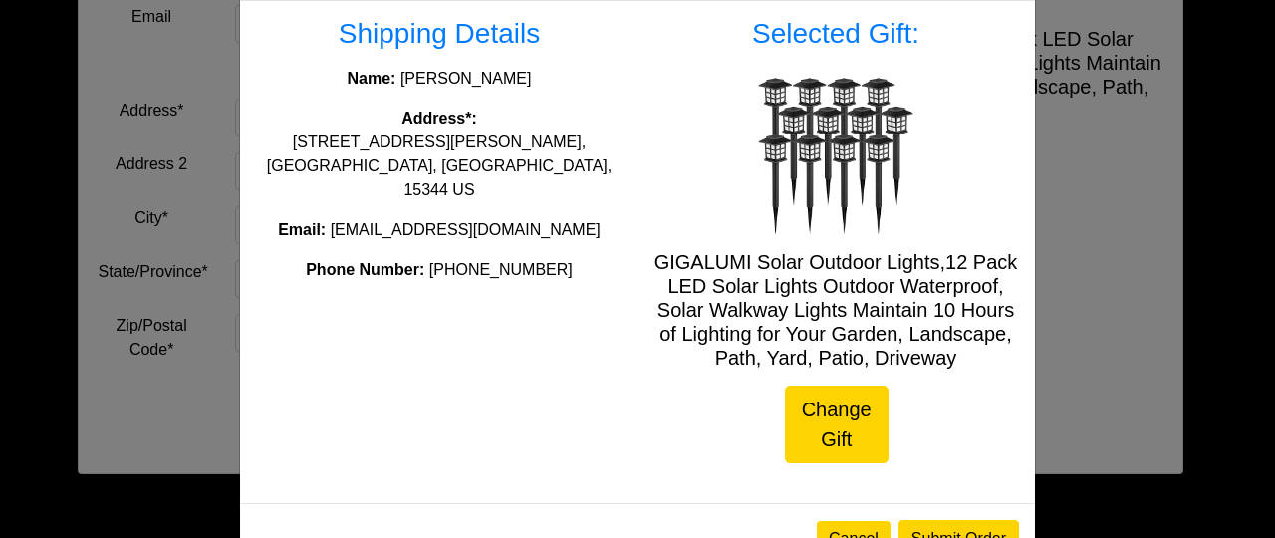
scroll to position [133, 0]
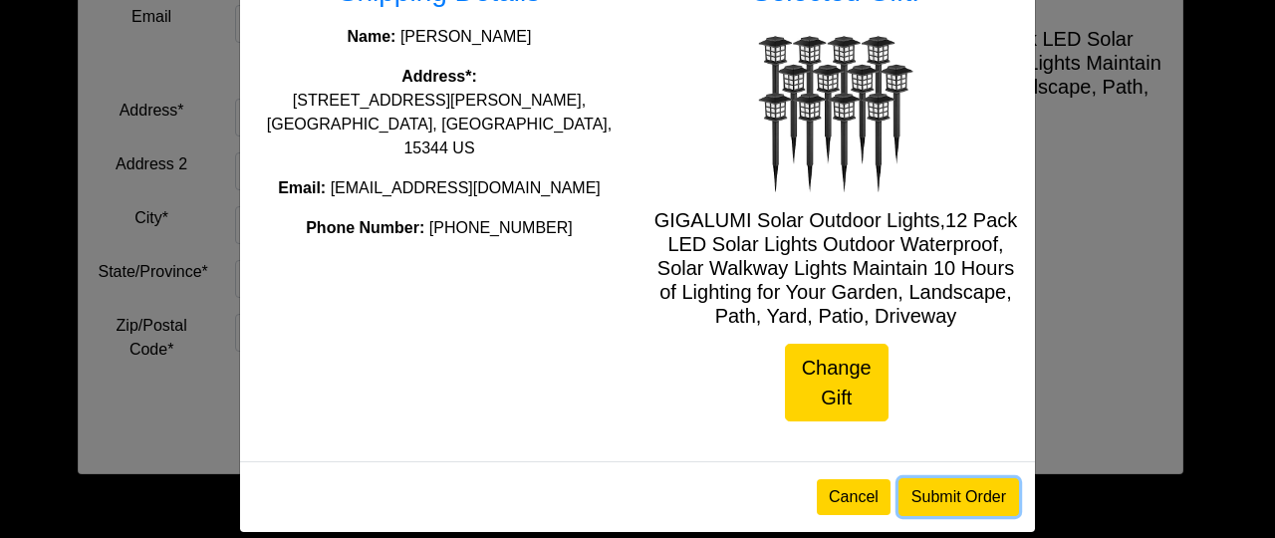
click at [965, 497] on button "Submit Order" at bounding box center [959, 497] width 121 height 38
